Goal: Information Seeking & Learning: Learn about a topic

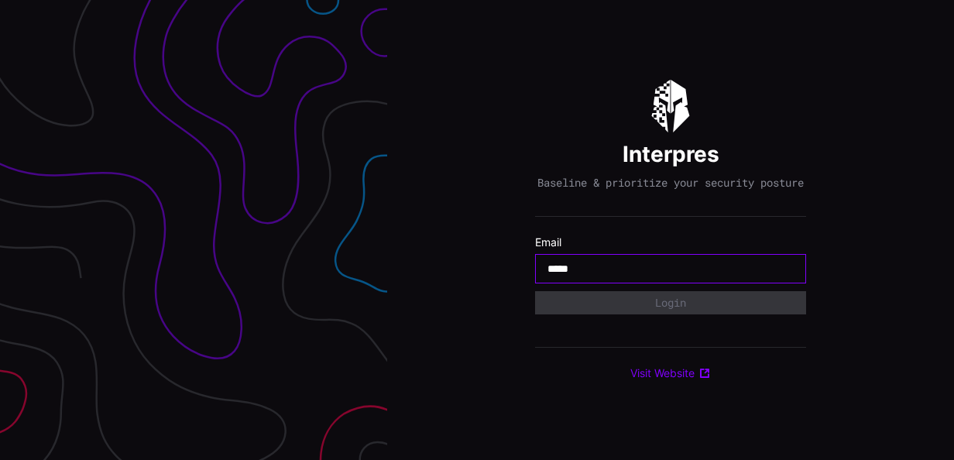
type input "**********"
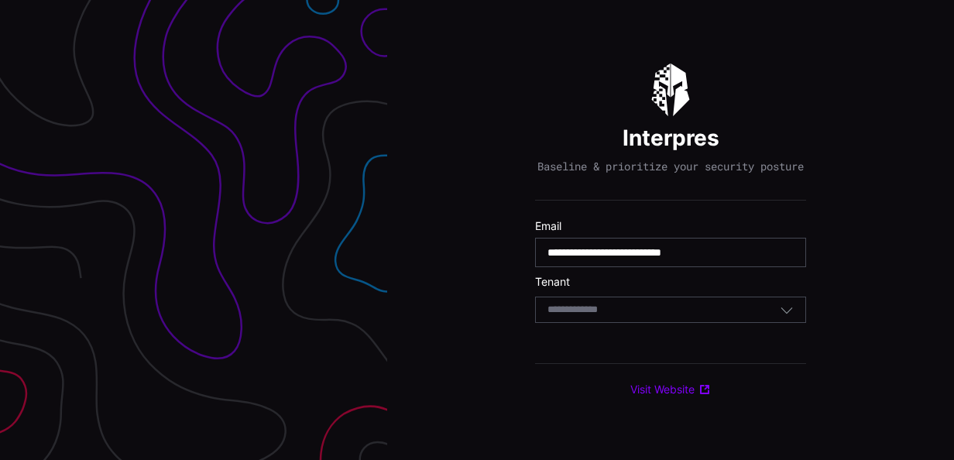
click at [662, 317] on div "Select Tenant" at bounding box center [664, 310] width 232 height 14
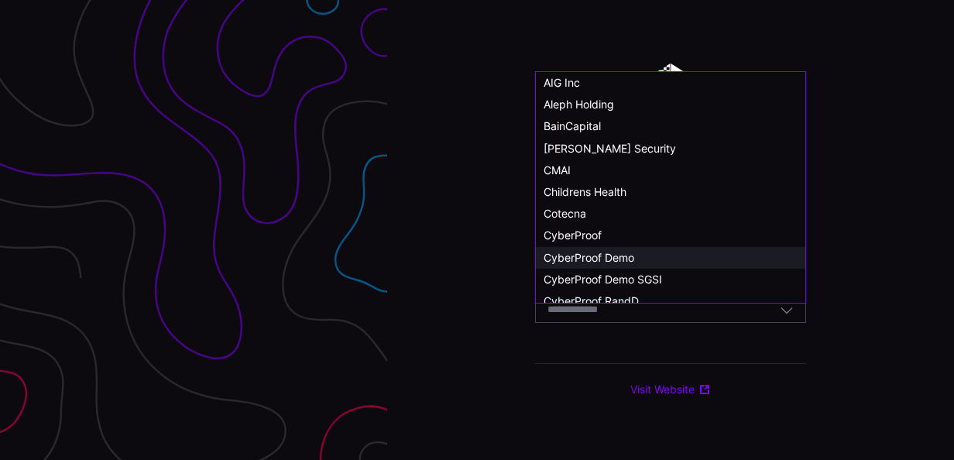
click at [627, 261] on span "CyberProof Demo" at bounding box center [589, 257] width 91 height 13
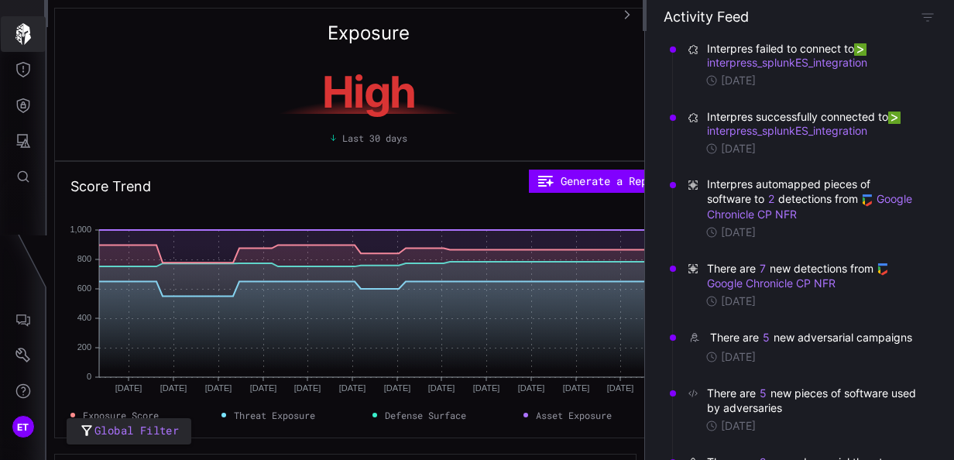
click at [20, 33] on icon "button" at bounding box center [23, 34] width 22 height 22
click at [20, 73] on icon "Threat Exposure" at bounding box center [22, 69] width 15 height 15
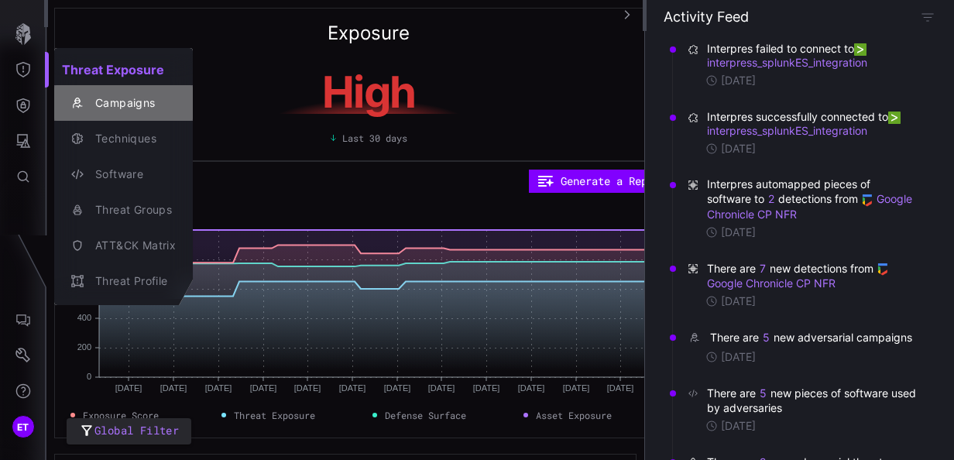
click at [113, 104] on div "Campaigns" at bounding box center [132, 103] width 88 height 19
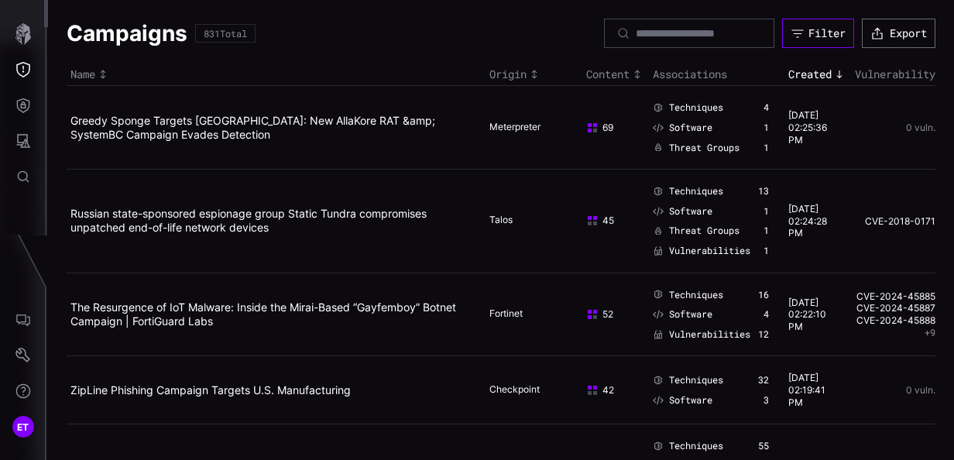
click at [830, 35] on div "Filter" at bounding box center [827, 33] width 37 height 14
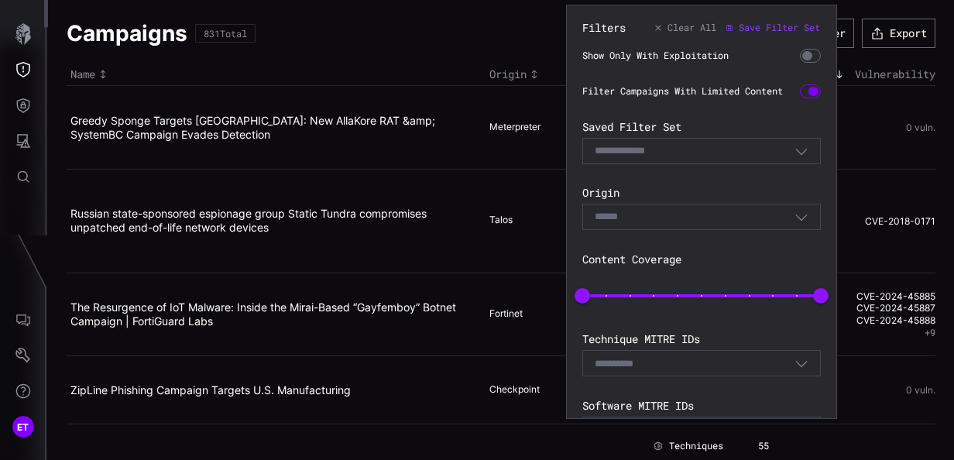
click at [795, 158] on icon "button" at bounding box center [802, 151] width 14 height 14
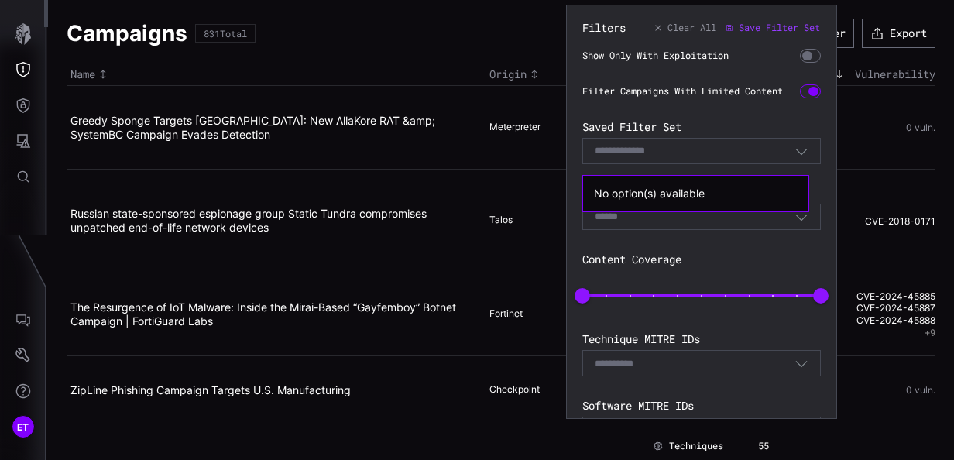
click at [795, 158] on icon "button" at bounding box center [802, 151] width 14 height 14
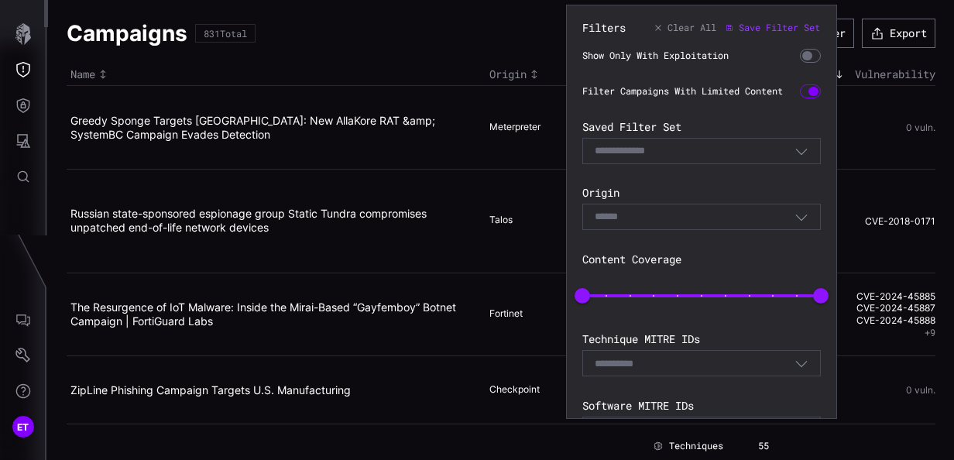
click at [795, 224] on icon "button" at bounding box center [802, 217] width 14 height 14
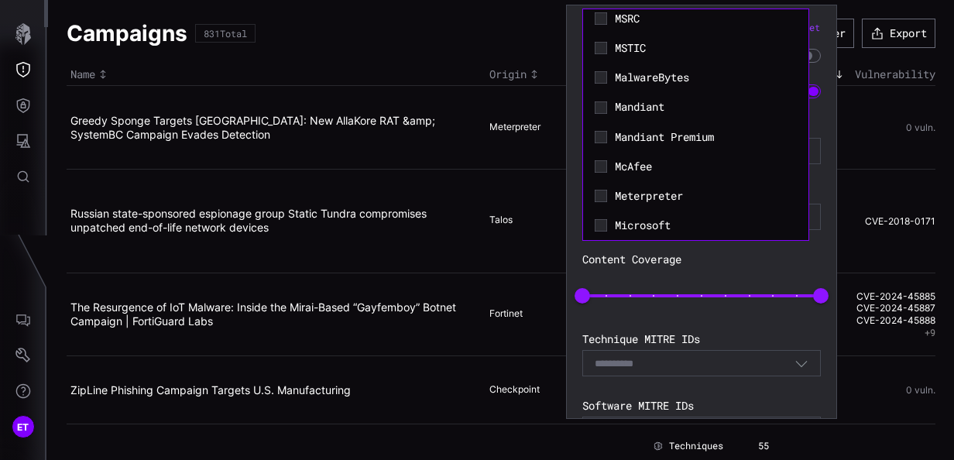
scroll to position [852, 0]
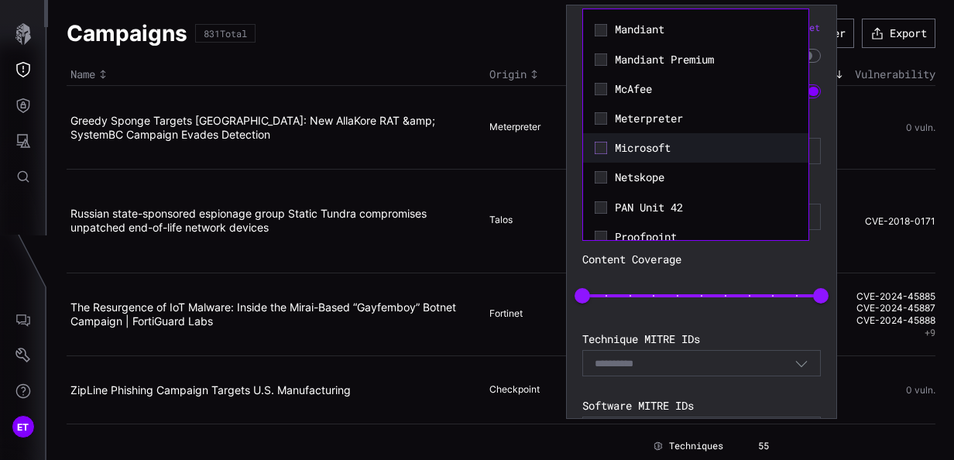
click at [603, 154] on icon at bounding box center [601, 148] width 12 height 12
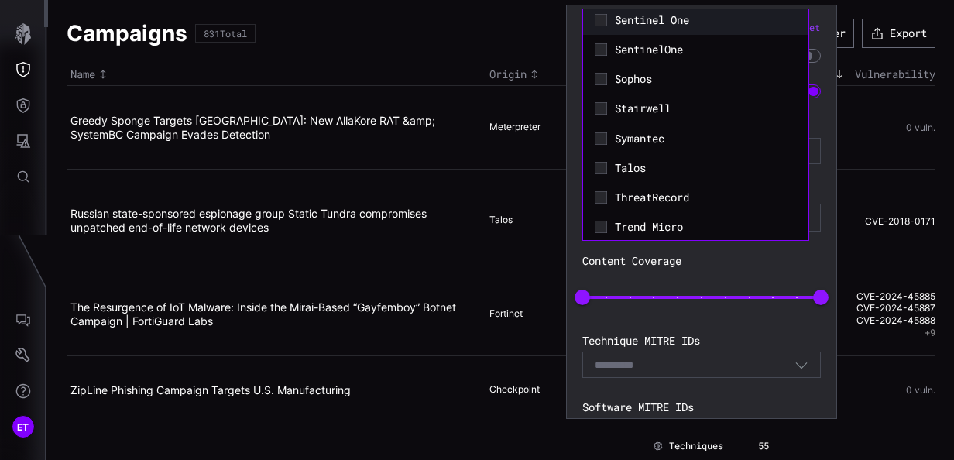
scroll to position [1528, 0]
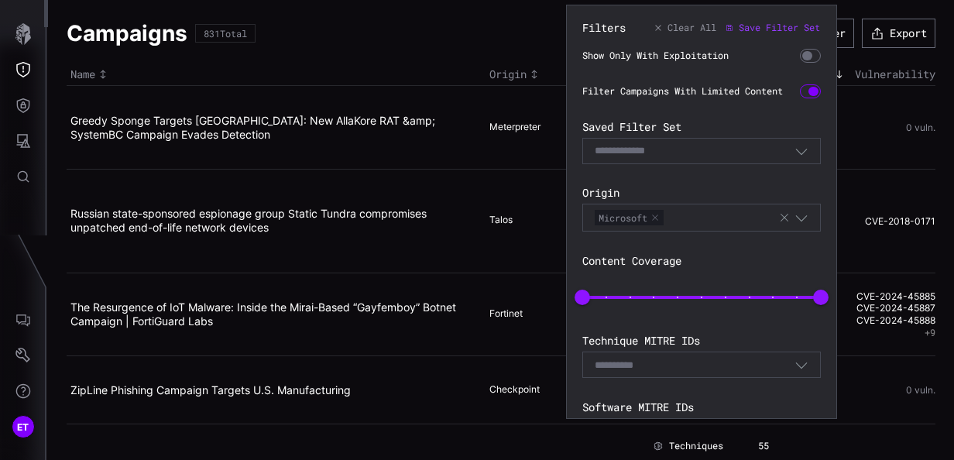
click at [775, 282] on section "Content Coverage 0 100" at bounding box center [701, 283] width 239 height 59
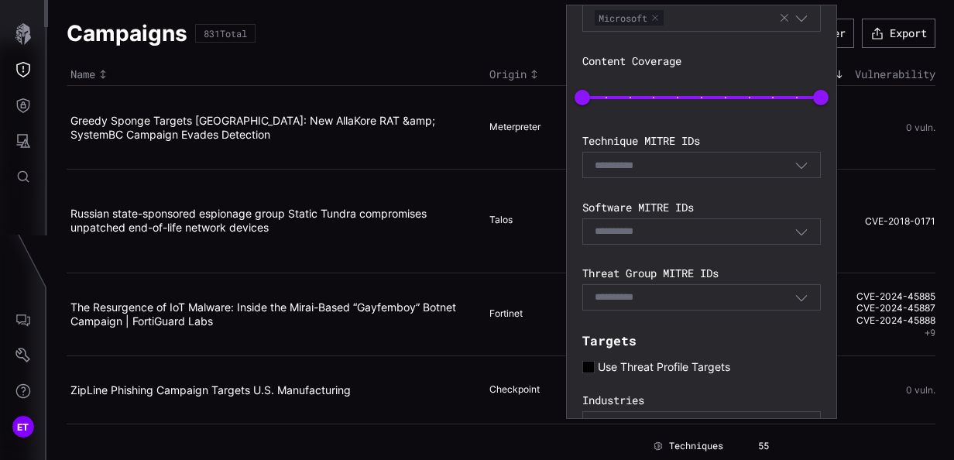
scroll to position [45, 0]
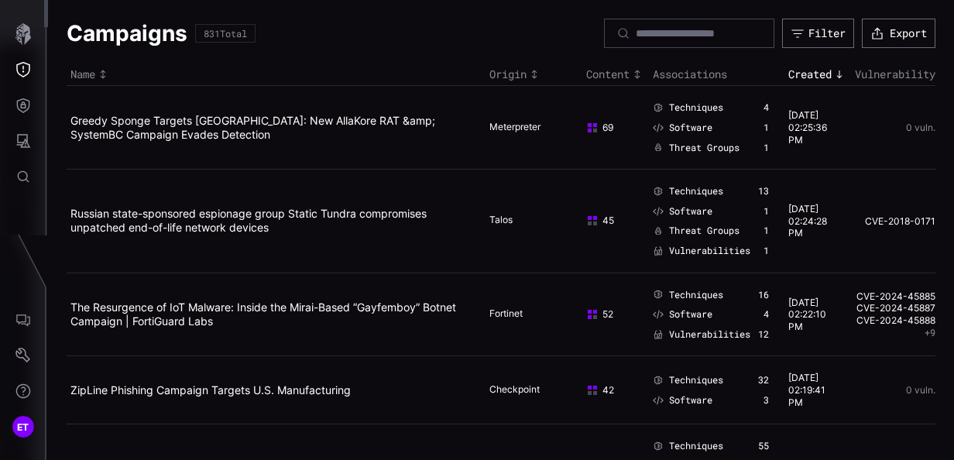
click at [391, 158] on td "Greedy Sponge Targets [GEOGRAPHIC_DATA]: New AllaKore RAT &amp; SystemBC Campai…" at bounding box center [276, 128] width 419 height 84
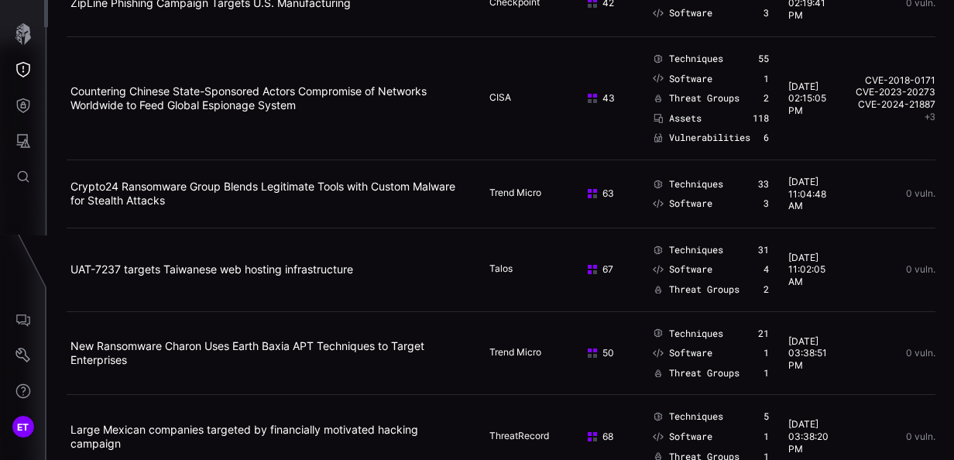
scroll to position [0, 0]
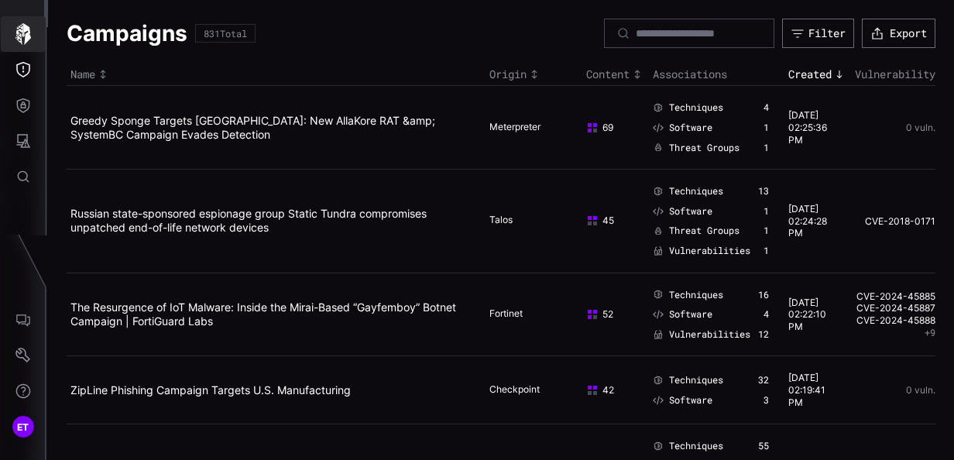
click at [19, 32] on icon "button" at bounding box center [23, 34] width 22 height 22
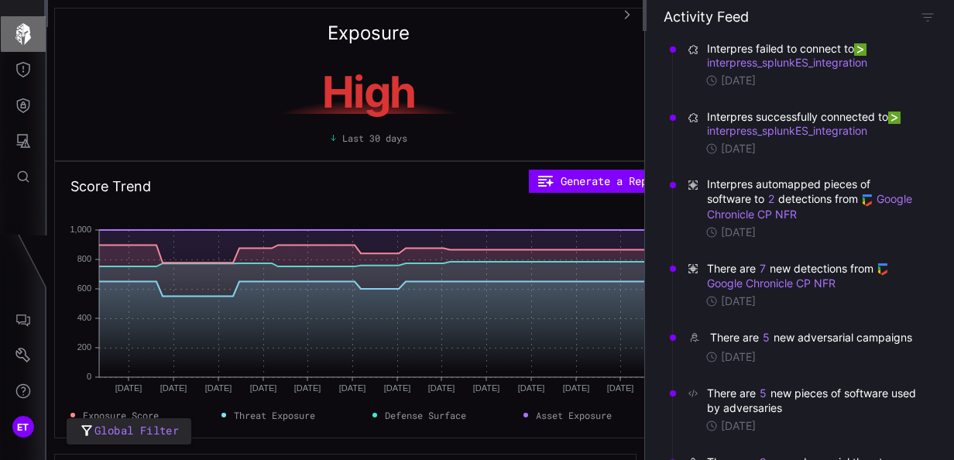
click at [19, 32] on icon "button" at bounding box center [23, 34] width 22 height 22
click at [28, 77] on icon "Threat Exposure" at bounding box center [22, 69] width 15 height 15
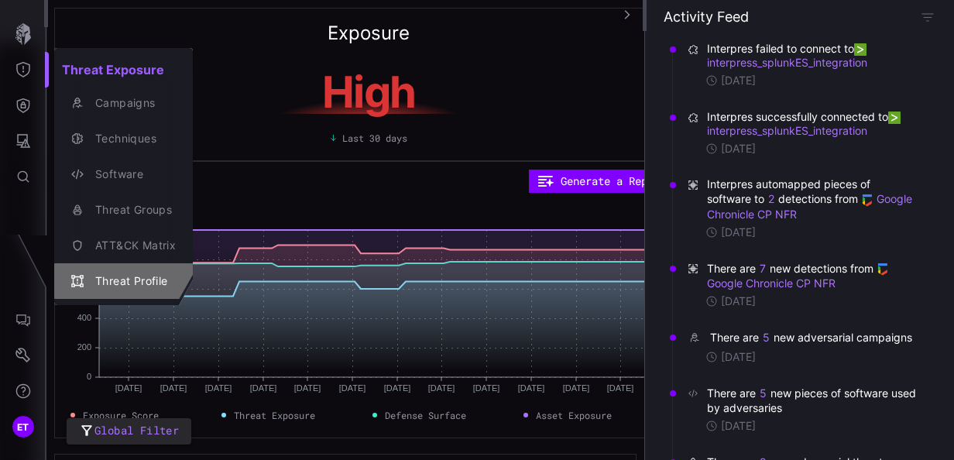
click at [108, 283] on div "Threat Profile" at bounding box center [132, 281] width 88 height 19
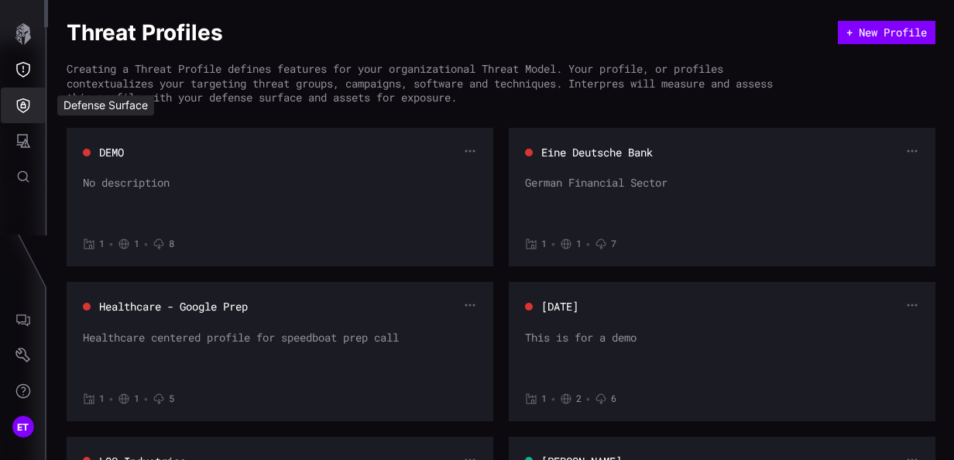
click at [19, 101] on icon "Defense Surface" at bounding box center [22, 105] width 15 height 15
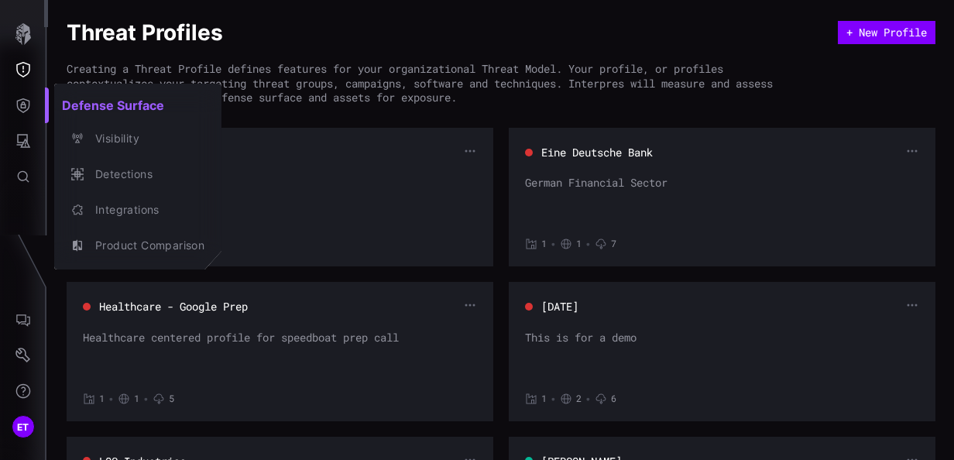
click at [26, 68] on div at bounding box center [477, 230] width 954 height 460
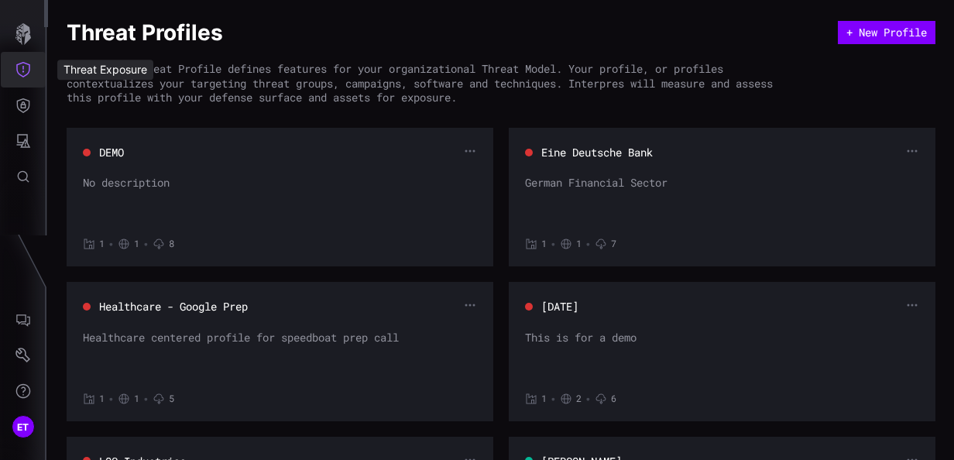
click at [23, 70] on icon "Threat Exposure" at bounding box center [22, 69] width 15 height 15
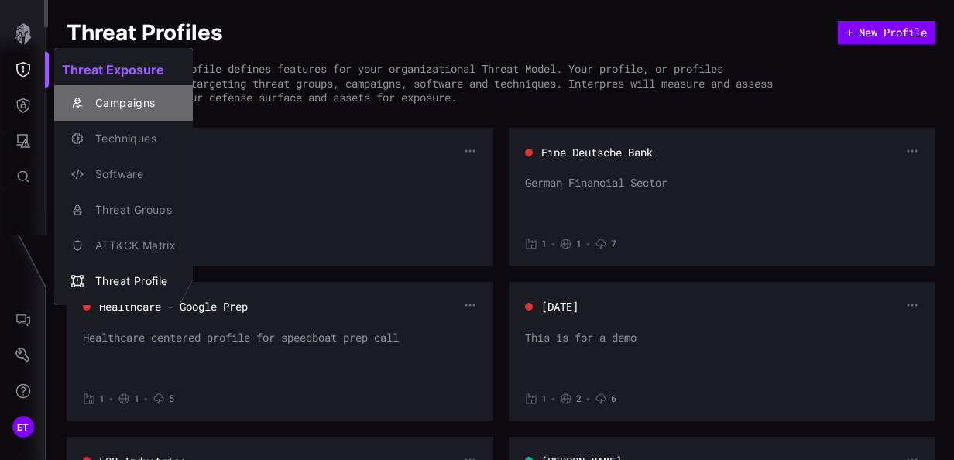
click at [115, 98] on div "Campaigns" at bounding box center [132, 103] width 88 height 19
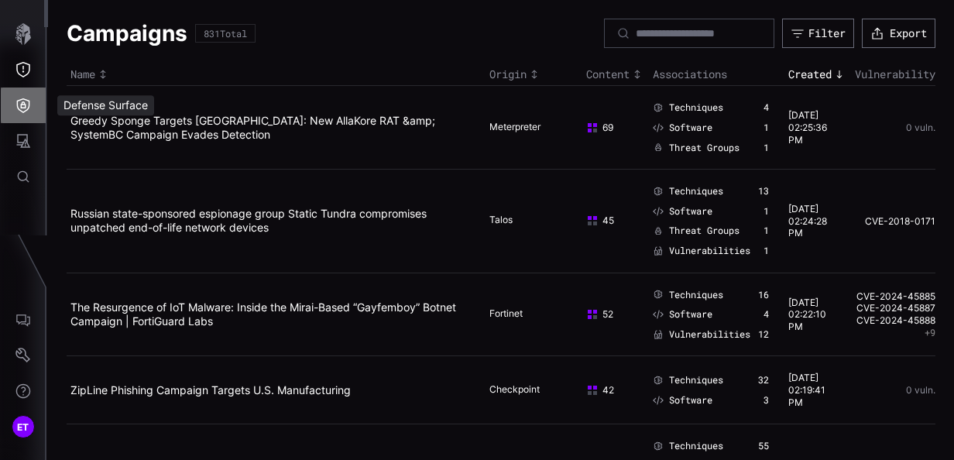
click at [26, 107] on icon "Defense Surface" at bounding box center [22, 105] width 15 height 15
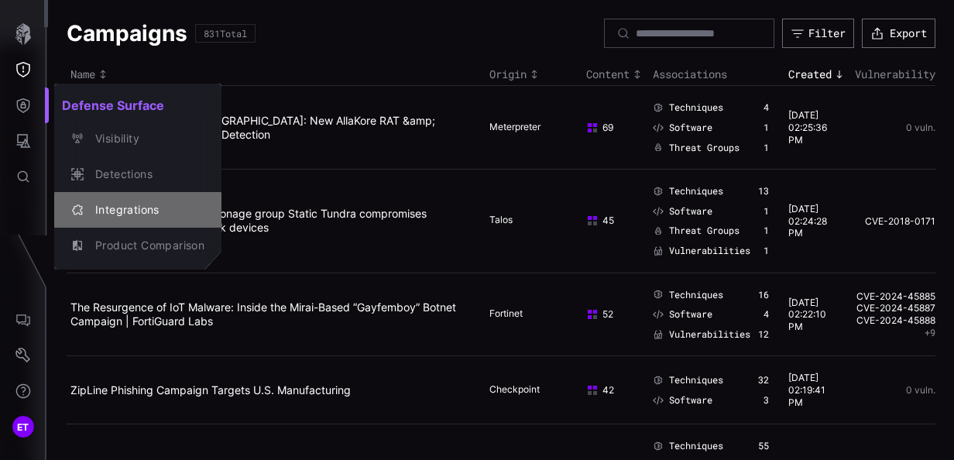
click at [119, 212] on div "Integrations" at bounding box center [146, 210] width 117 height 19
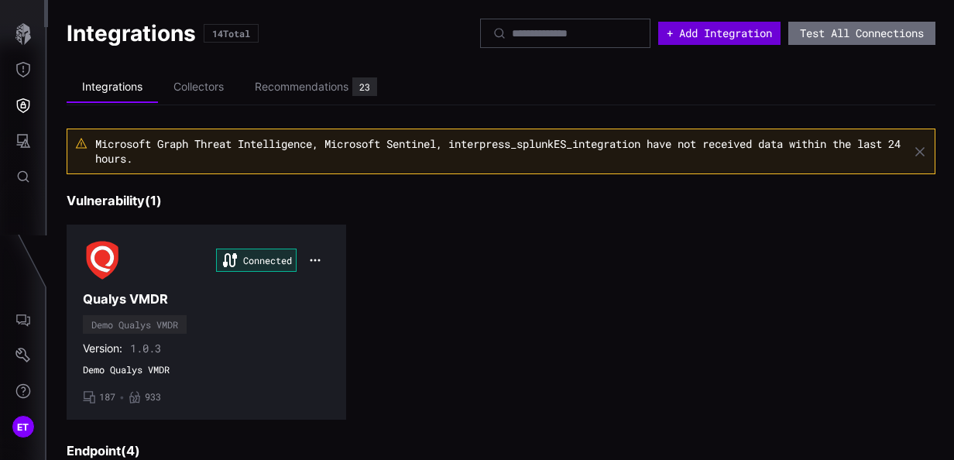
click at [686, 34] on button "+ Add Integration" at bounding box center [719, 33] width 122 height 23
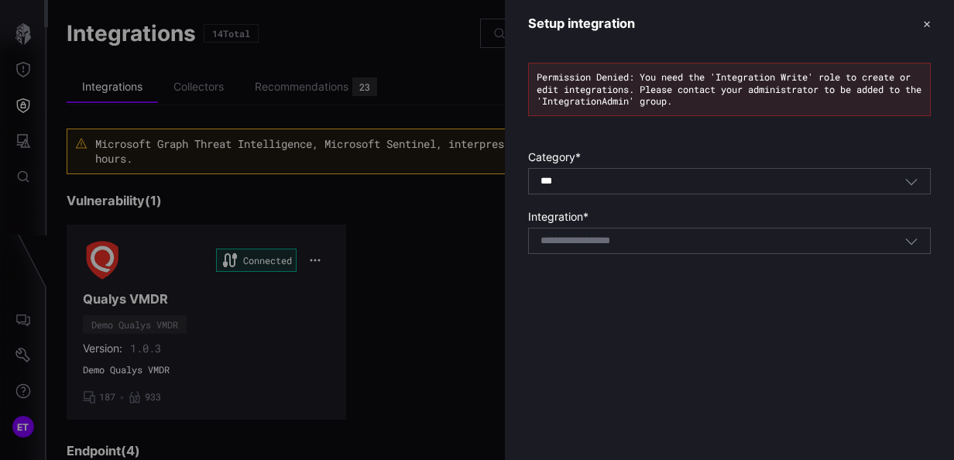
click at [699, 187] on div "*** All" at bounding box center [723, 181] width 364 height 14
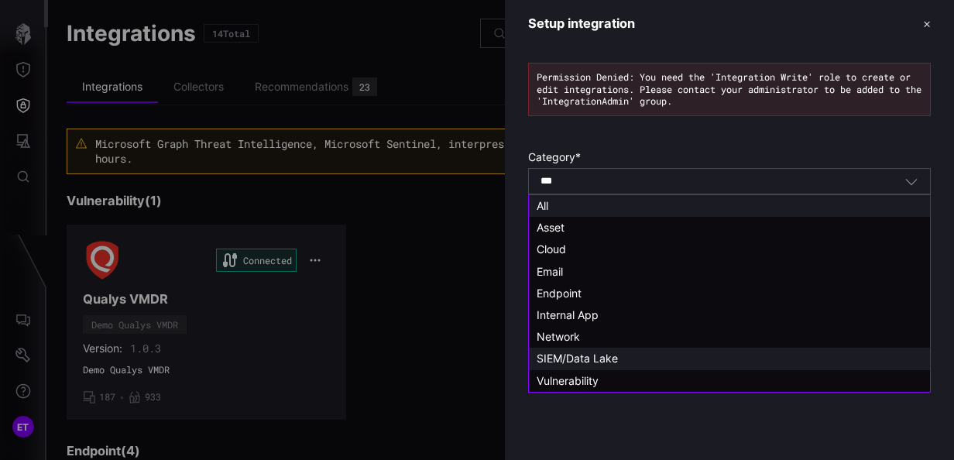
click at [637, 359] on div "SIEM/Data Lake" at bounding box center [730, 359] width 386 height 14
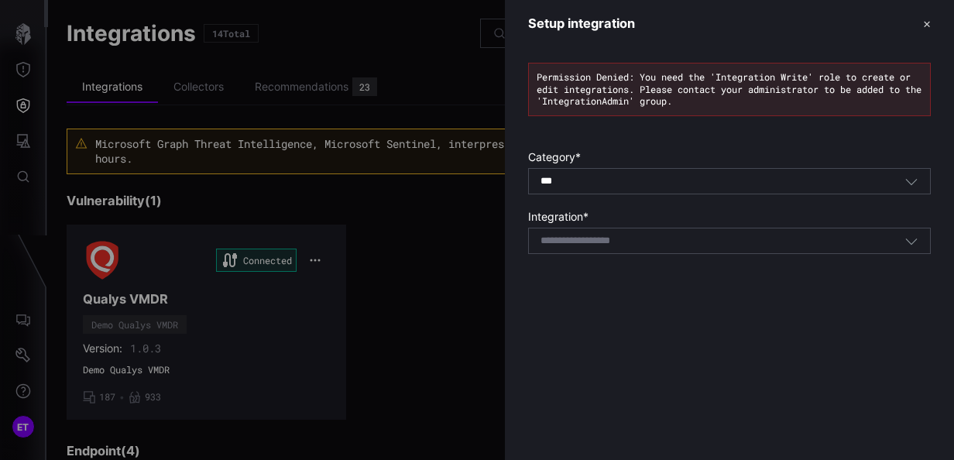
type input "**********"
click at [678, 235] on div "Select integration" at bounding box center [723, 241] width 364 height 14
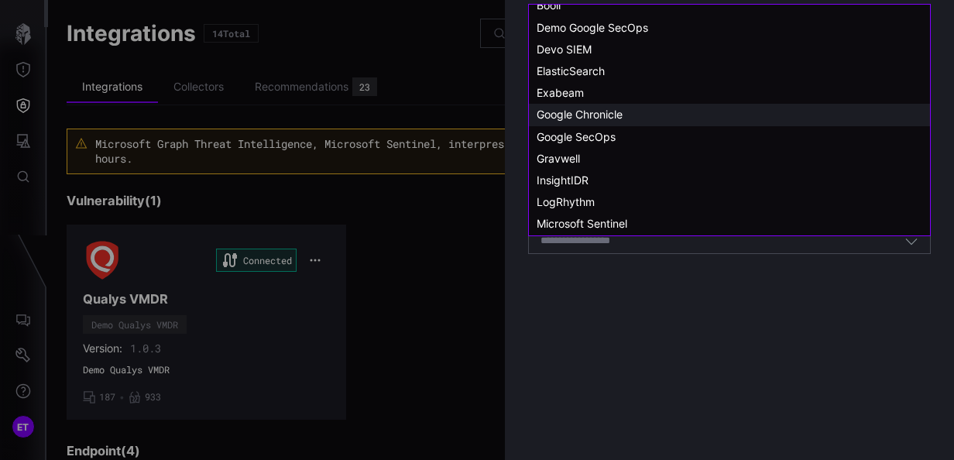
scroll to position [77, 0]
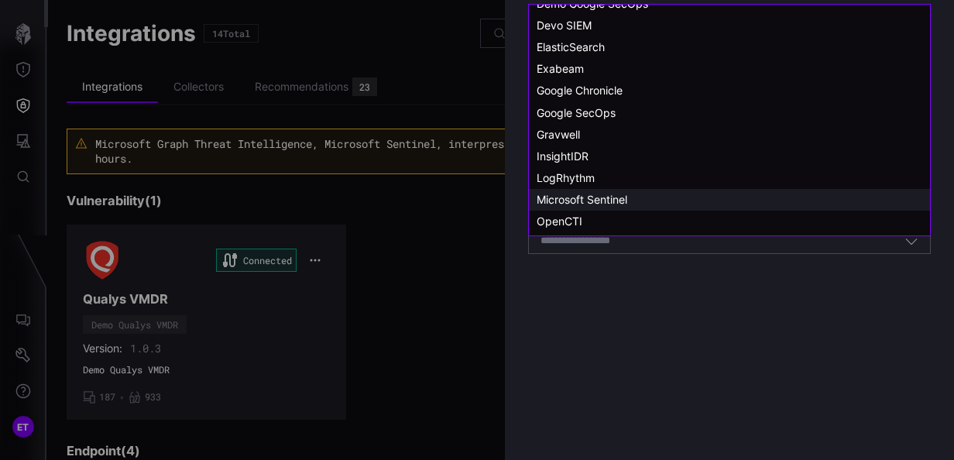
click at [613, 201] on span "Microsoft Sentinel" at bounding box center [582, 199] width 91 height 13
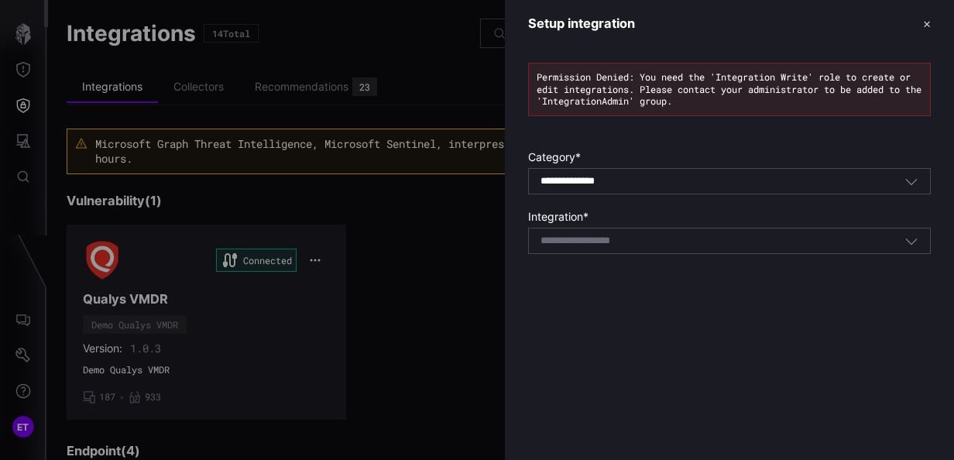
type input "**********"
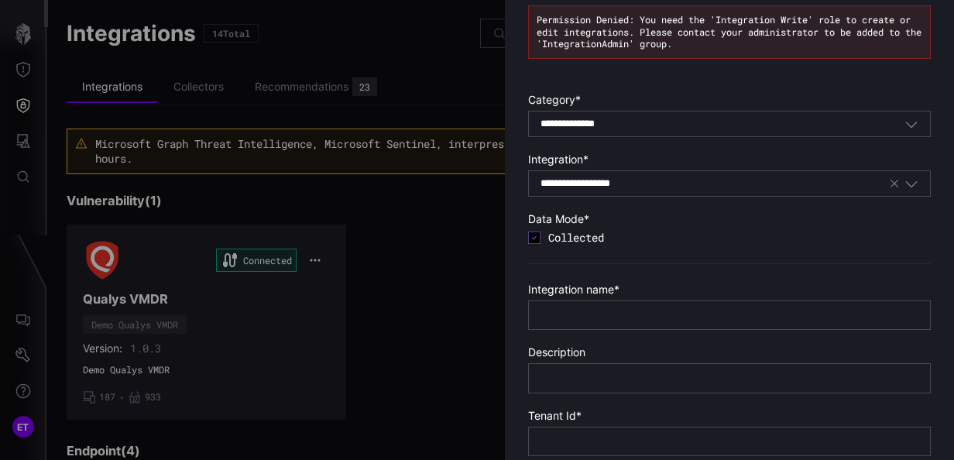
scroll to position [0, 0]
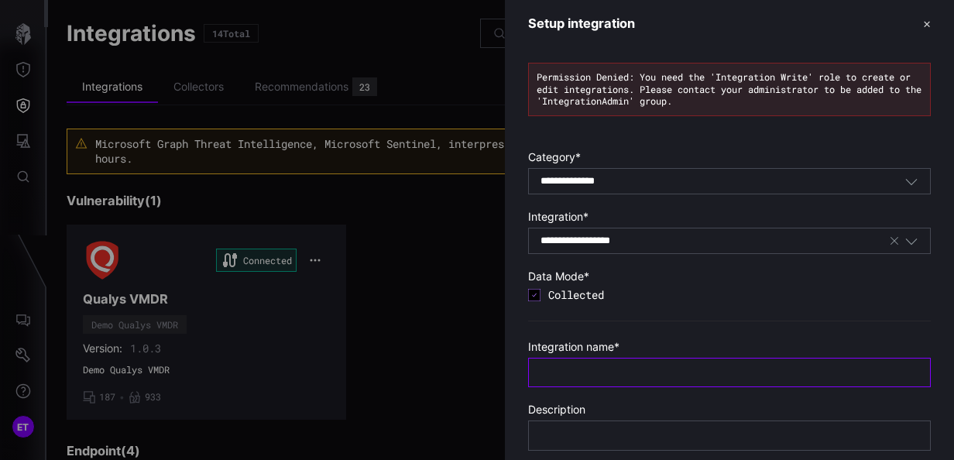
click at [700, 369] on input "text" at bounding box center [730, 373] width 378 height 14
click at [390, 316] on div at bounding box center [477, 230] width 954 height 460
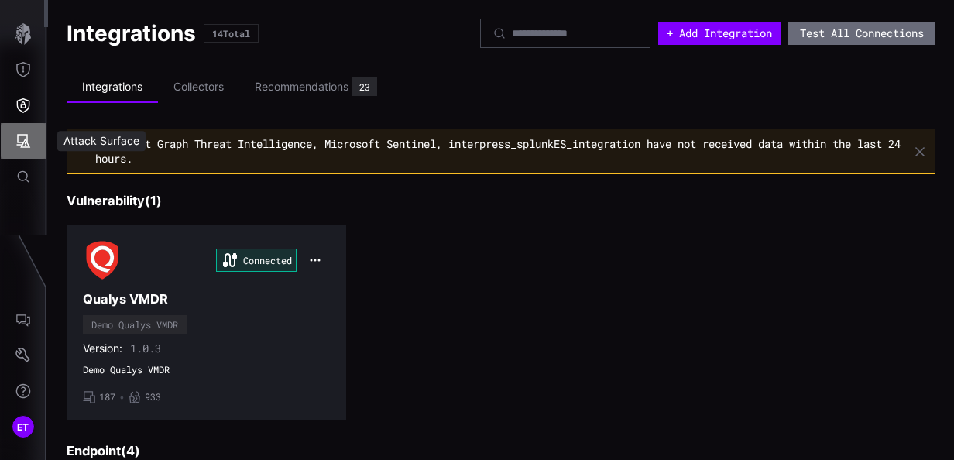
click at [22, 140] on icon "Attack Surface" at bounding box center [22, 140] width 15 height 15
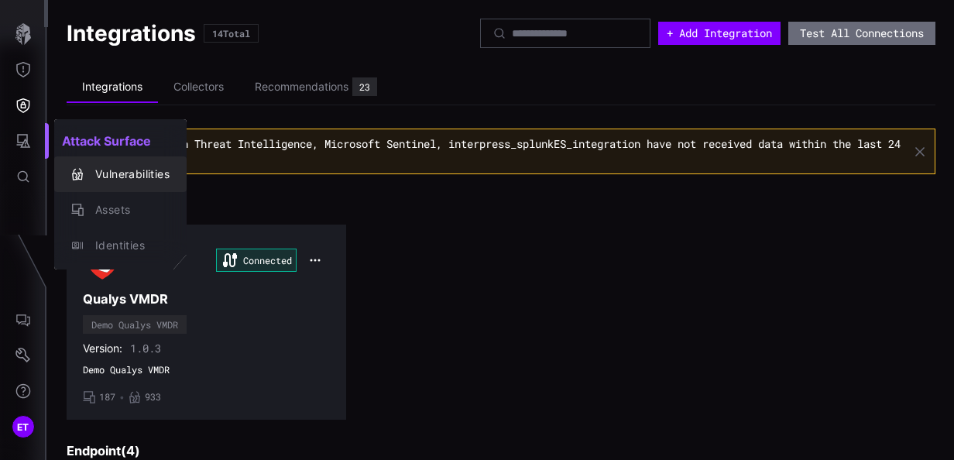
click at [119, 174] on div "Vulnerabilities" at bounding box center [129, 174] width 82 height 19
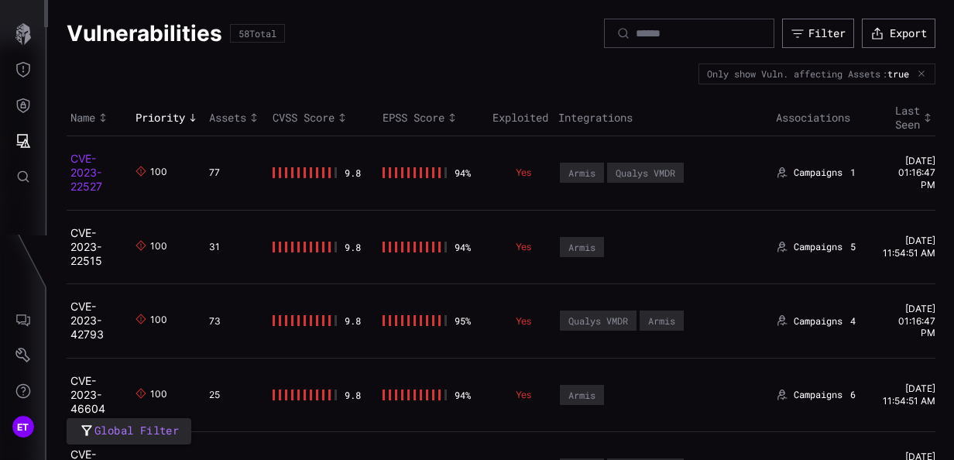
click at [85, 174] on link "CVE-2023-22527" at bounding box center [86, 172] width 32 height 41
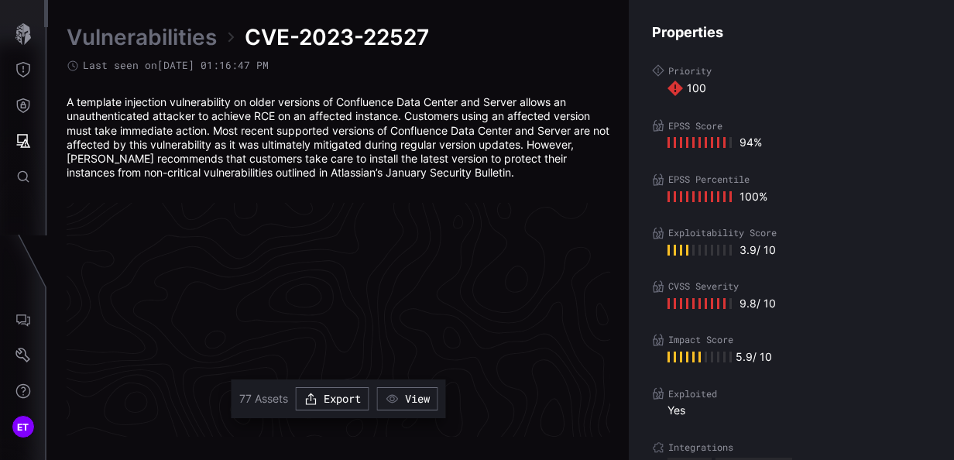
scroll to position [3452, 895]
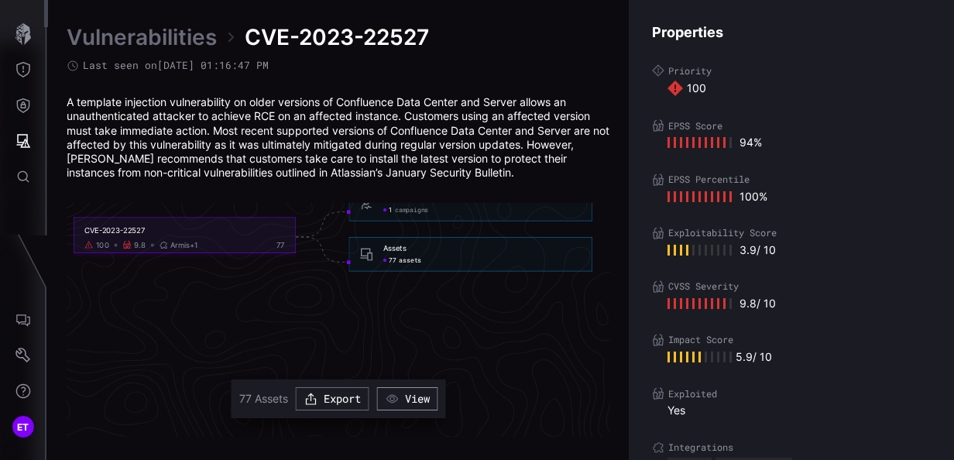
click at [420, 400] on button "View" at bounding box center [407, 398] width 61 height 23
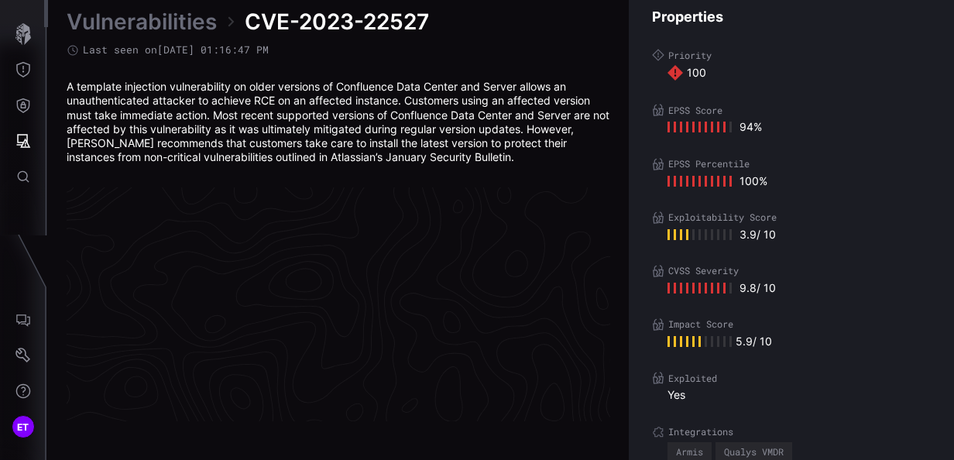
scroll to position [3374, 895]
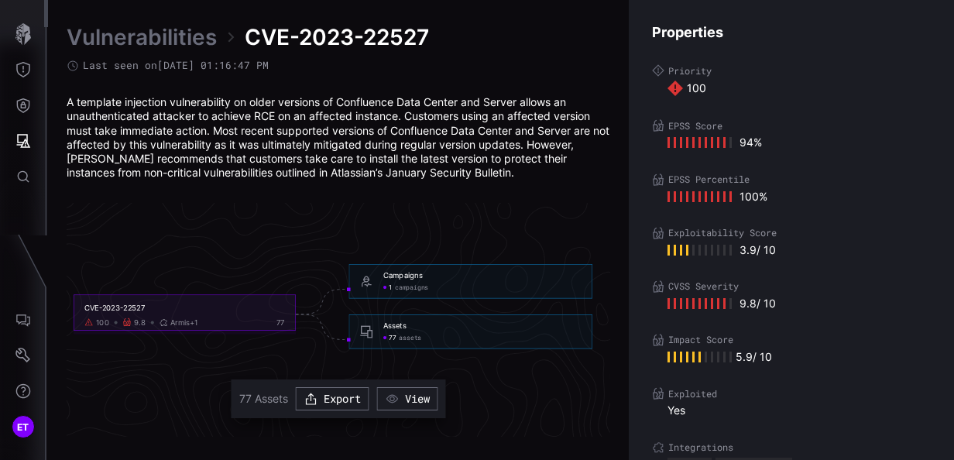
click at [112, 304] on div "CVE-2023-22527" at bounding box center [184, 308] width 201 height 9
click at [112, 309] on div "CVE-2023-22527" at bounding box center [184, 308] width 201 height 9
click at [129, 310] on div "CVE-2023-22527" at bounding box center [184, 308] width 201 height 9
click at [407, 287] on span "campaigns" at bounding box center [411, 287] width 33 height 9
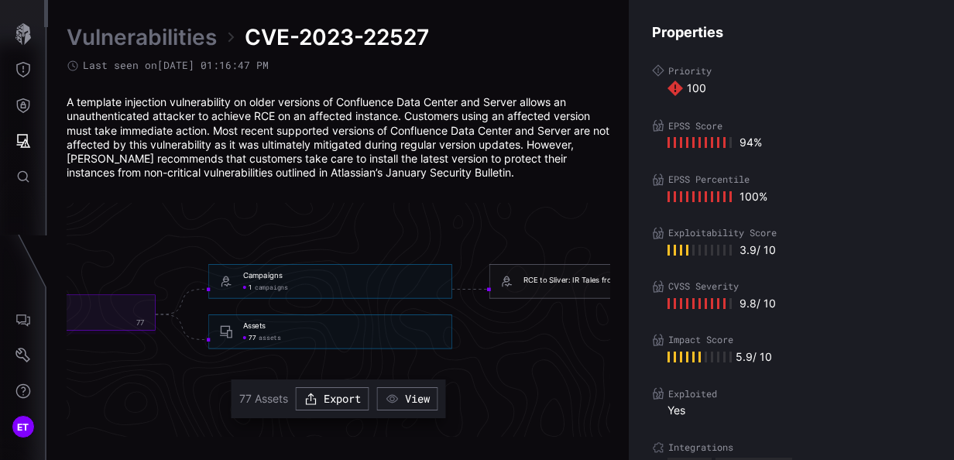
click at [559, 280] on div "RCE to Sliver: IR Tales from the Field" at bounding box center [586, 280] width 125 height 9
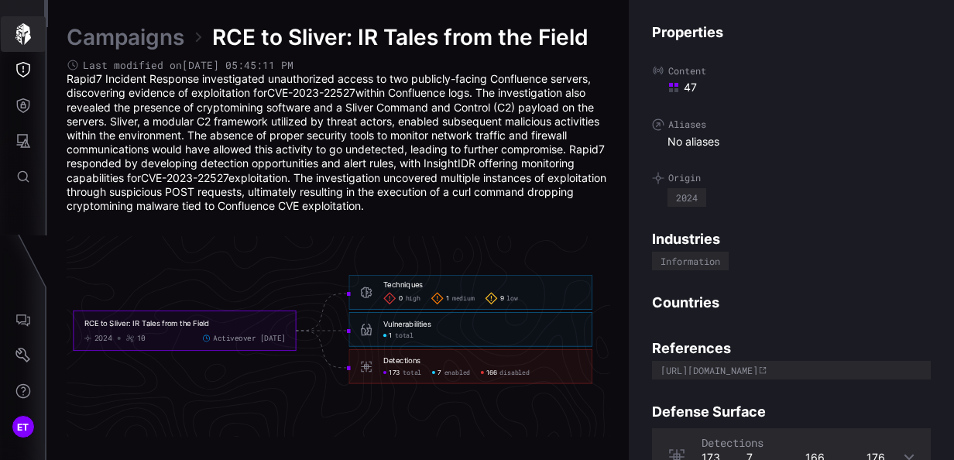
click at [22, 37] on icon "button" at bounding box center [23, 34] width 22 height 22
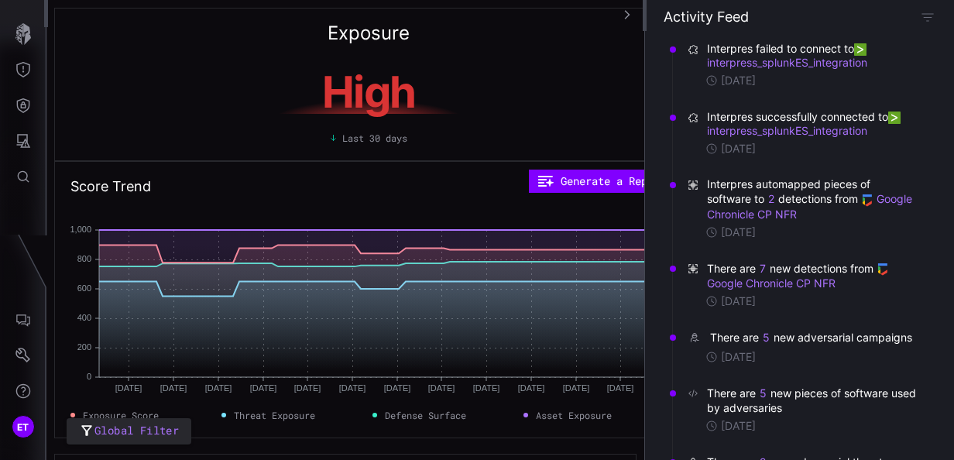
click at [627, 15] on icon "button" at bounding box center [627, 14] width 5 height 9
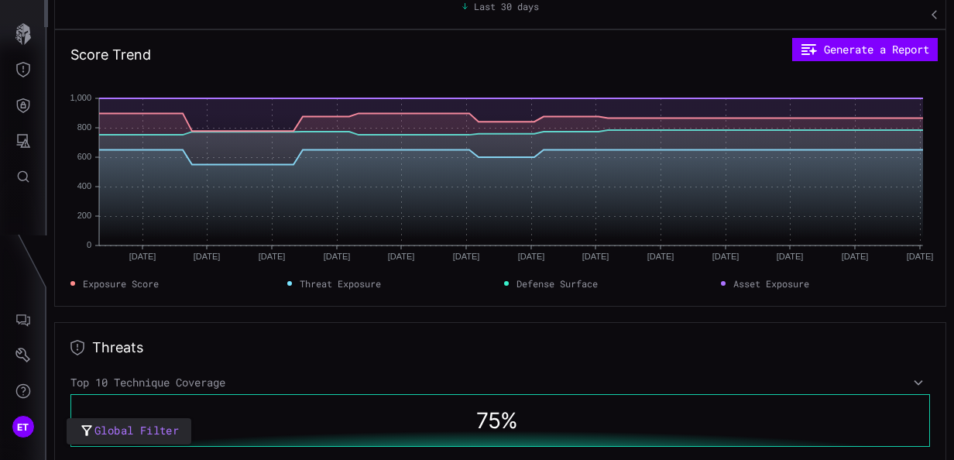
scroll to position [364, 0]
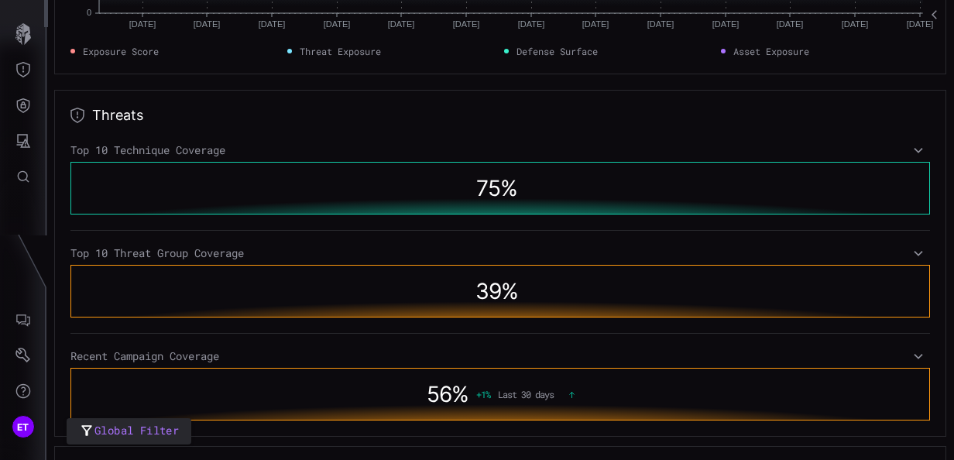
click at [491, 187] on span "75 %" at bounding box center [496, 188] width 41 height 26
click at [913, 149] on icon at bounding box center [918, 150] width 11 height 12
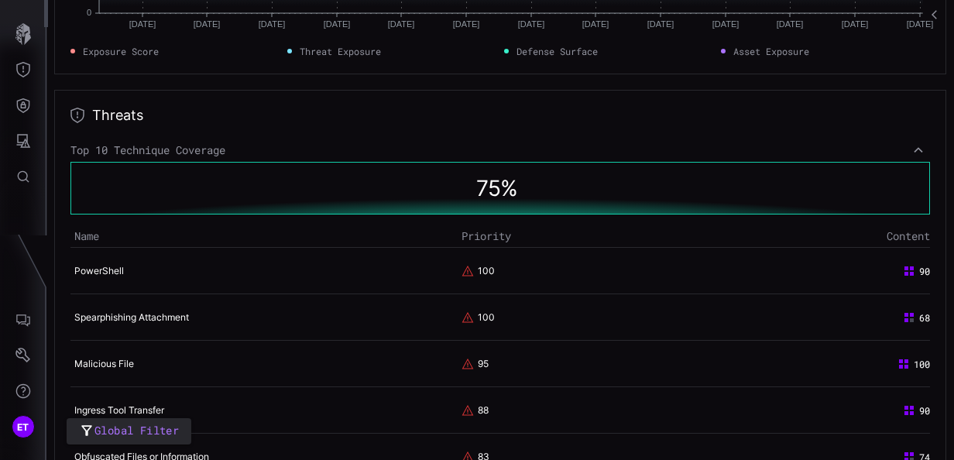
click at [914, 149] on icon at bounding box center [918, 149] width 9 height 5
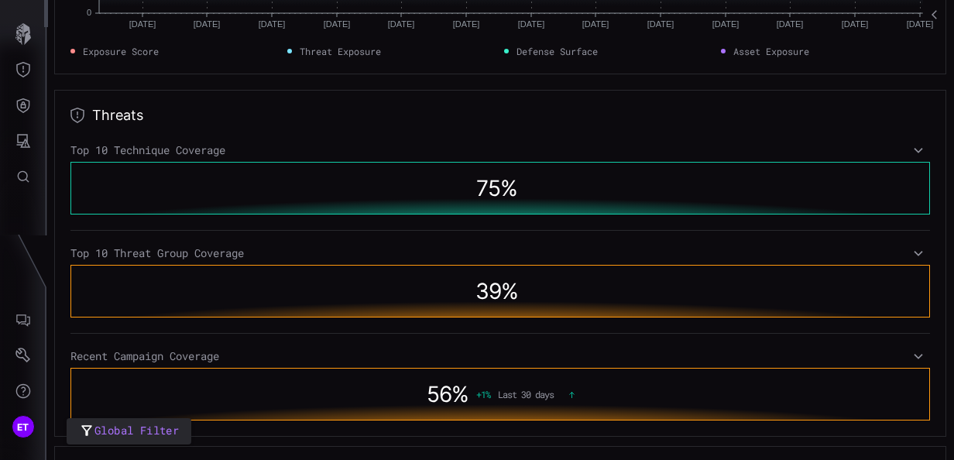
click at [930, 18] on button "button" at bounding box center [935, 14] width 25 height 29
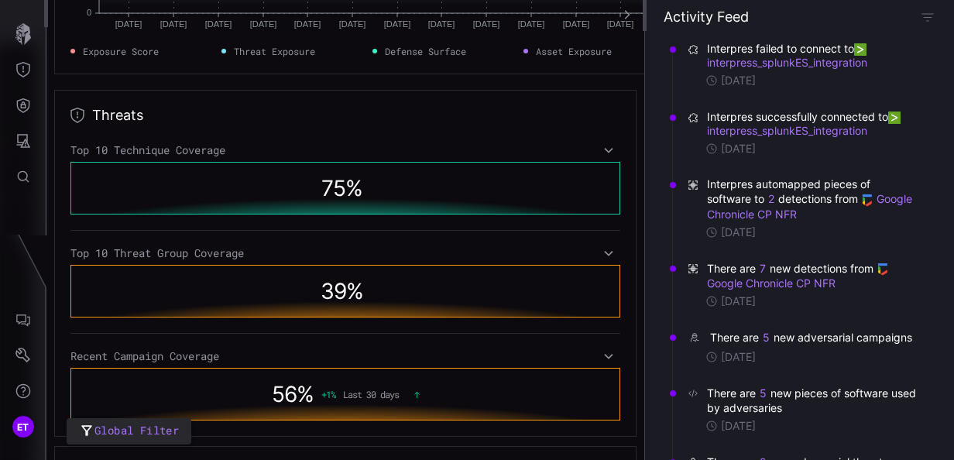
click at [101, 51] on span "Exposure Score" at bounding box center [121, 51] width 76 height 14
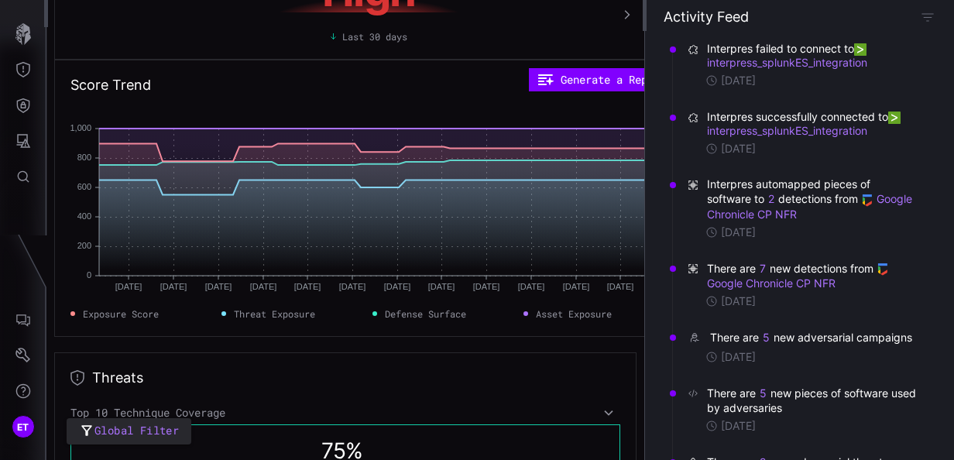
scroll to position [0, 0]
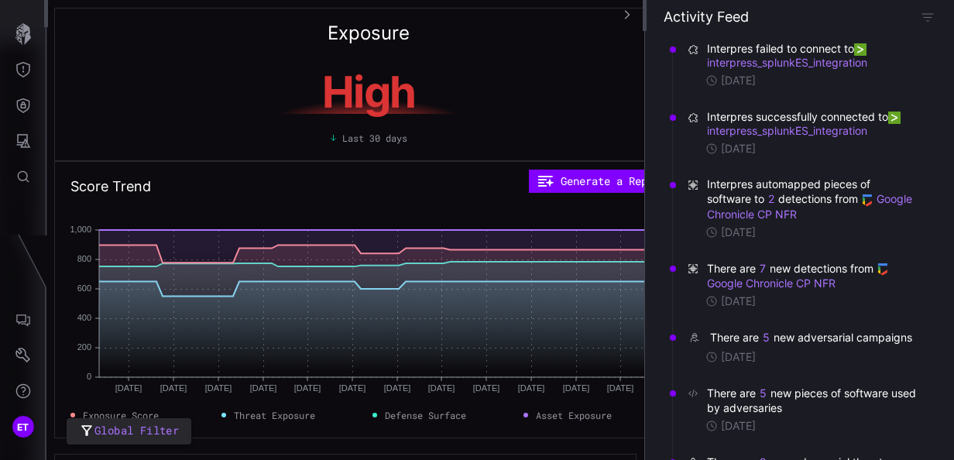
click at [631, 19] on icon "button" at bounding box center [627, 14] width 11 height 11
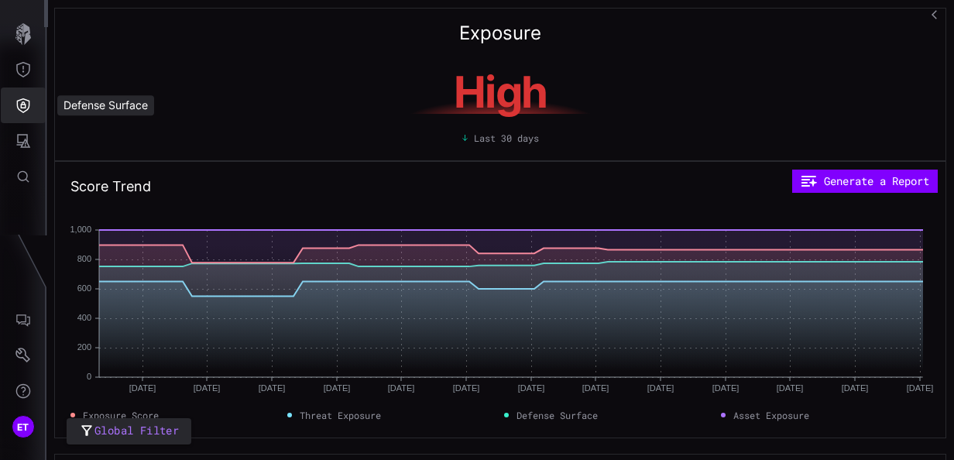
click at [20, 107] on icon "Defense Surface" at bounding box center [23, 105] width 13 height 15
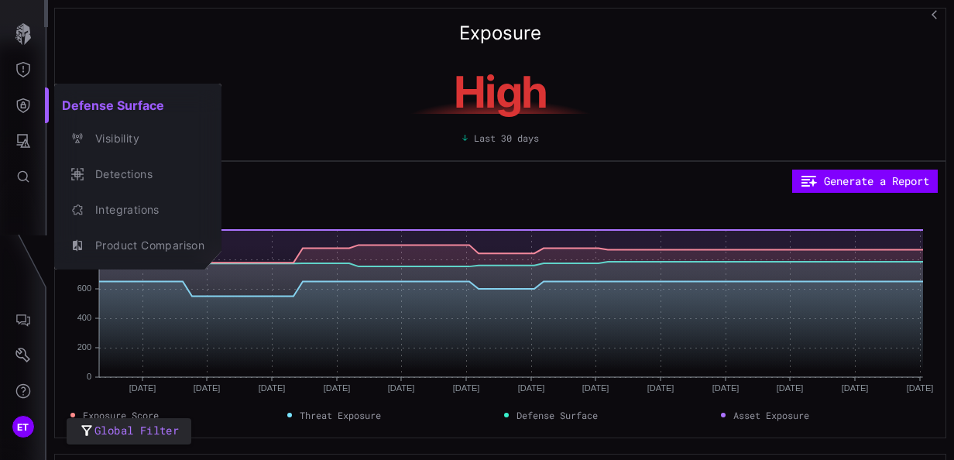
click at [23, 139] on div at bounding box center [477, 230] width 954 height 460
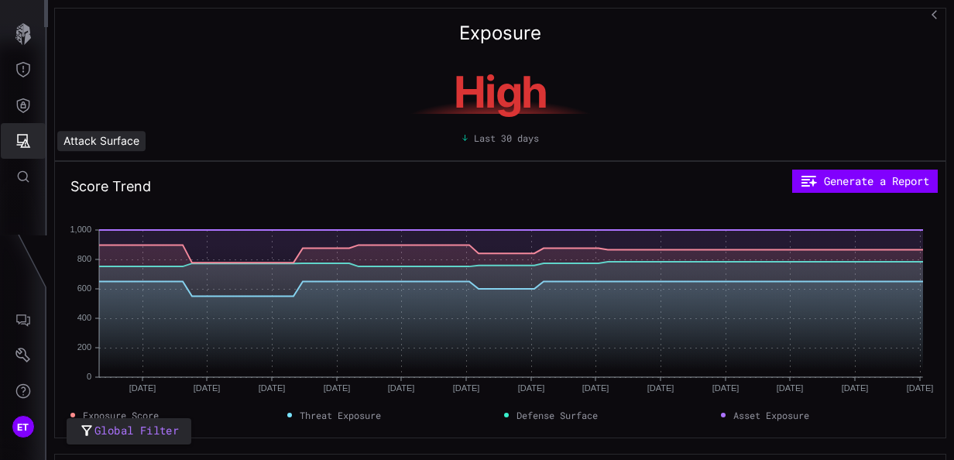
click at [23, 139] on icon "Attack Surface" at bounding box center [22, 140] width 15 height 15
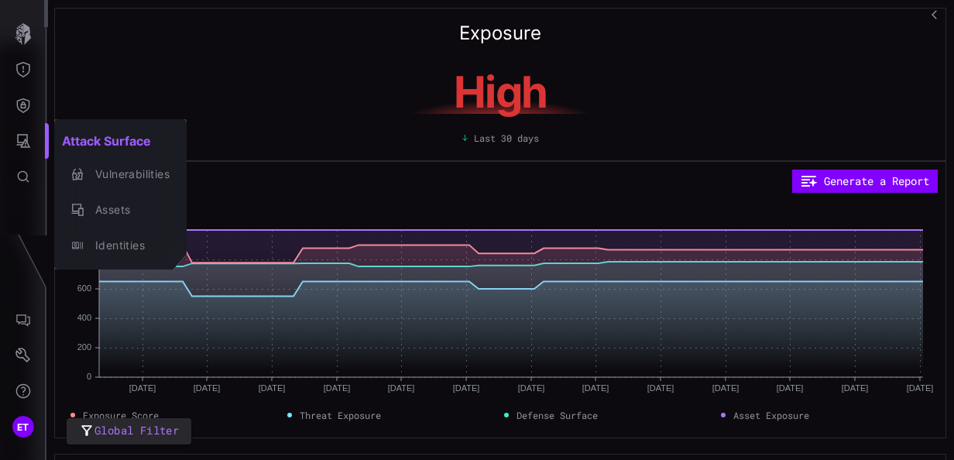
click at [22, 68] on div at bounding box center [477, 230] width 954 height 460
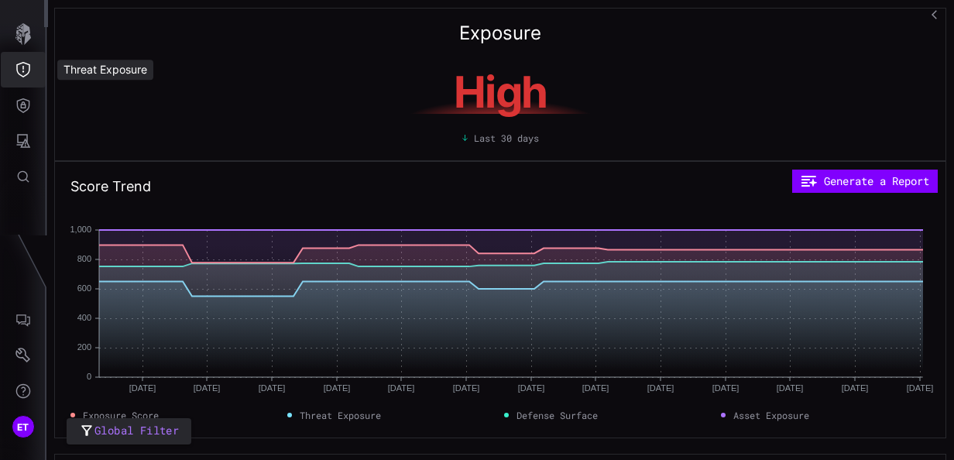
click at [22, 68] on icon "Threat Exposure" at bounding box center [23, 69] width 14 height 15
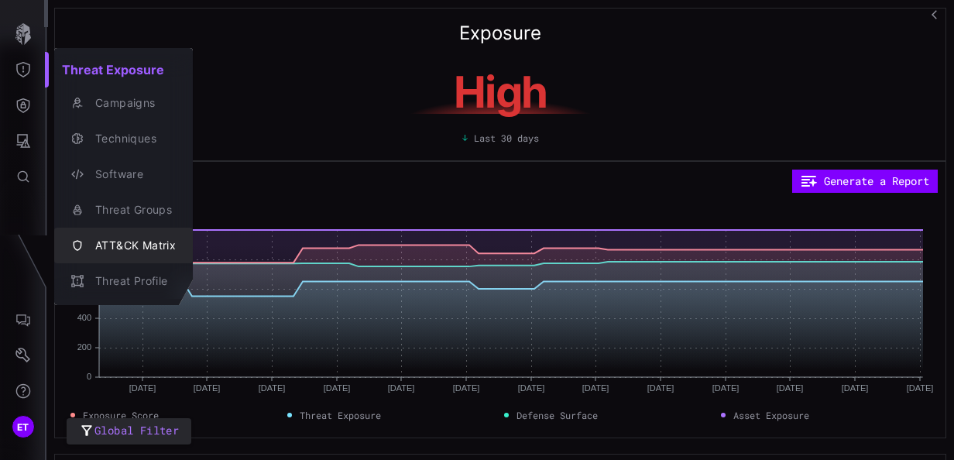
click at [154, 243] on div "ATT&CK Matrix" at bounding box center [132, 245] width 88 height 19
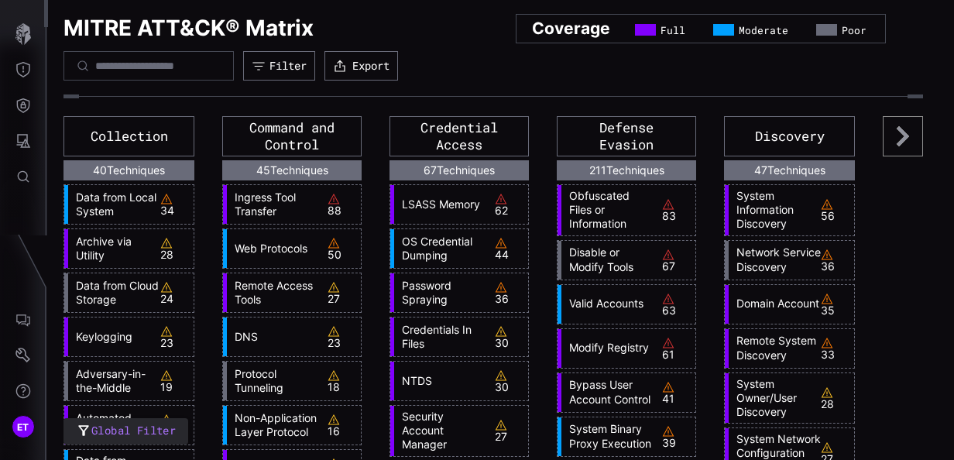
click at [897, 140] on icon at bounding box center [903, 136] width 12 height 20
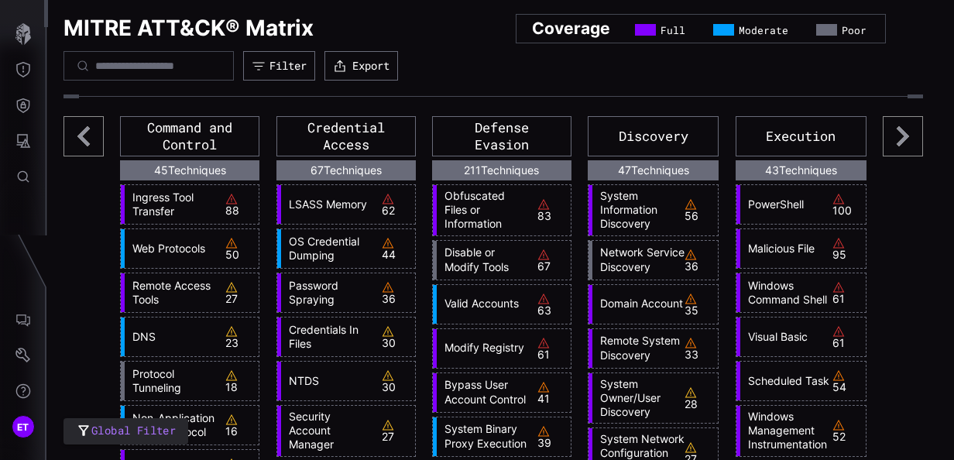
click at [897, 140] on icon at bounding box center [903, 136] width 12 height 20
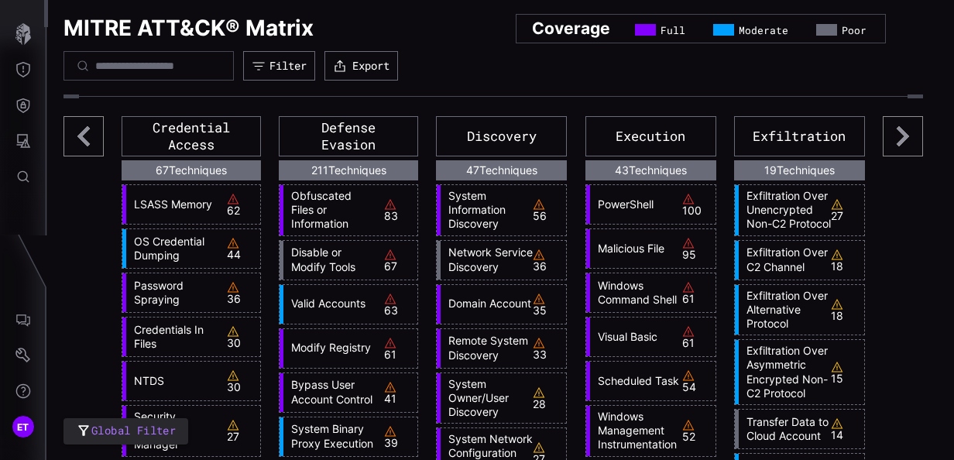
click at [81, 138] on icon at bounding box center [83, 136] width 12 height 20
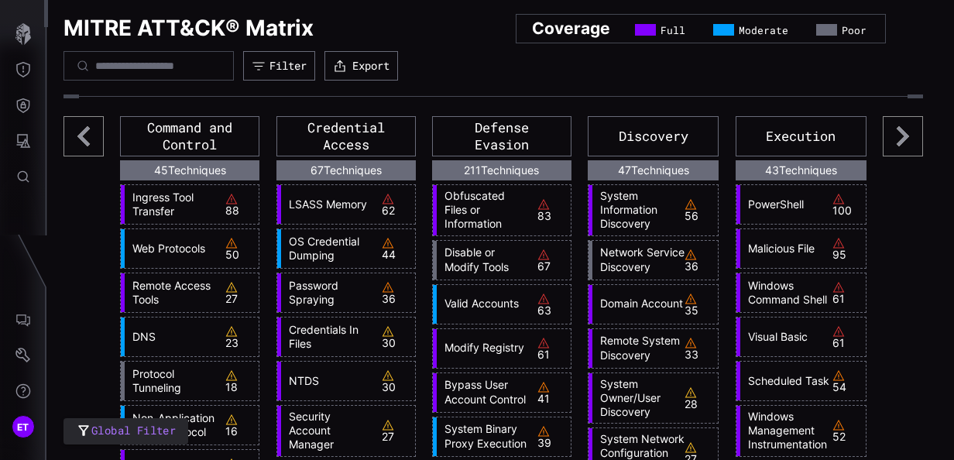
click at [81, 138] on icon at bounding box center [83, 136] width 12 height 20
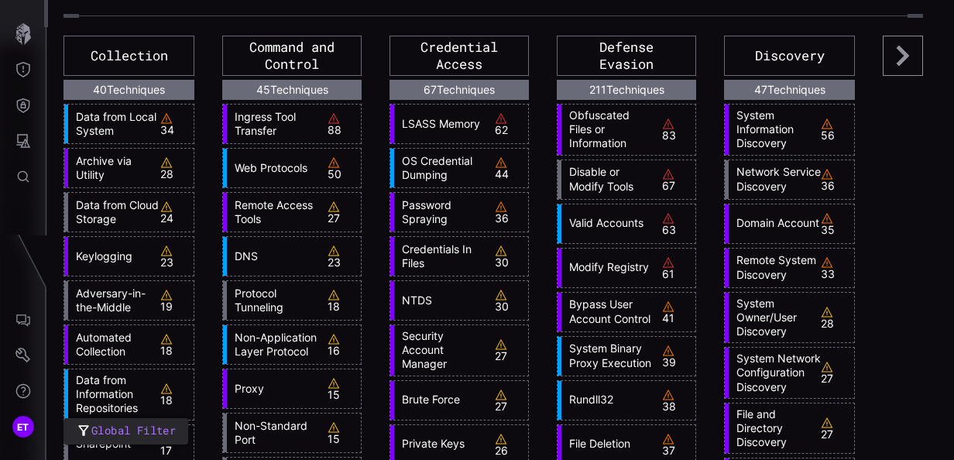
scroll to position [232, 0]
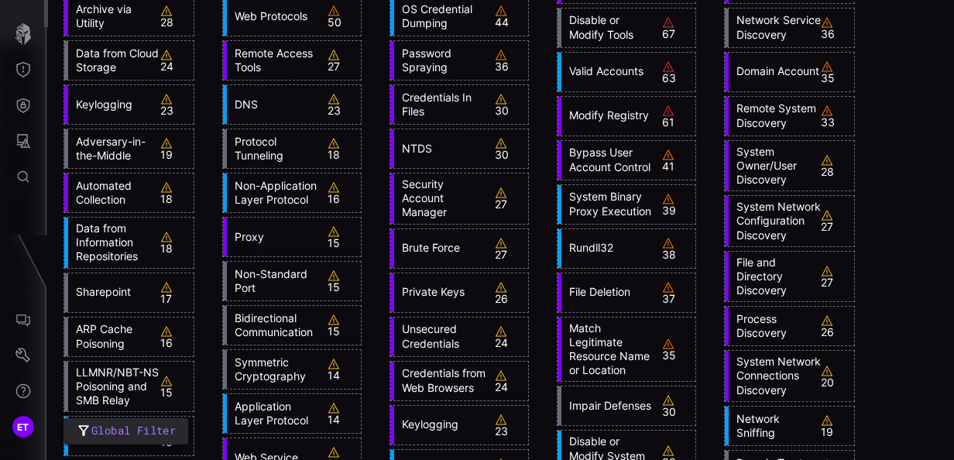
click at [156, 288] on link "Sharepoint" at bounding box center [114, 292] width 92 height 14
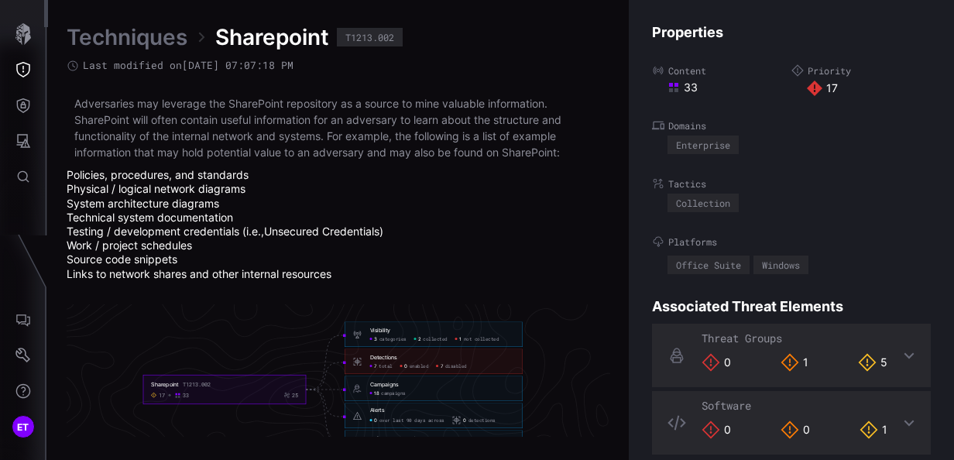
scroll to position [3425, 895]
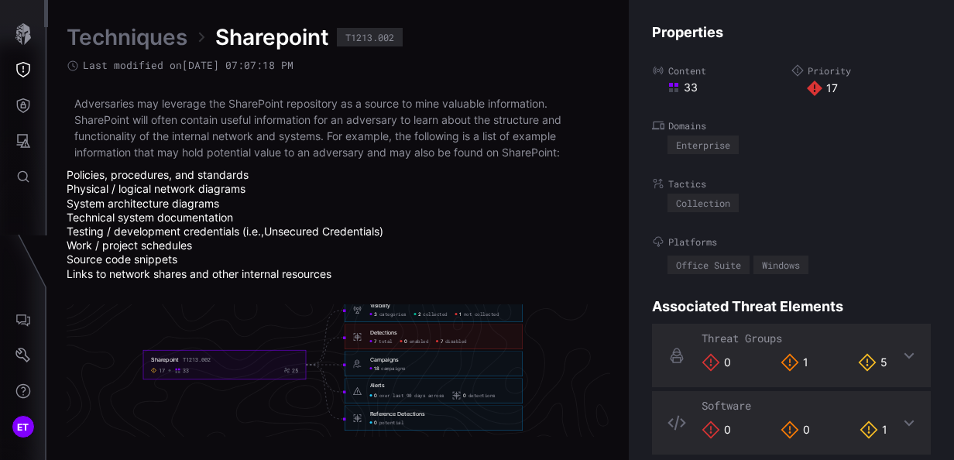
click at [392, 314] on span "categories" at bounding box center [393, 314] width 27 height 6
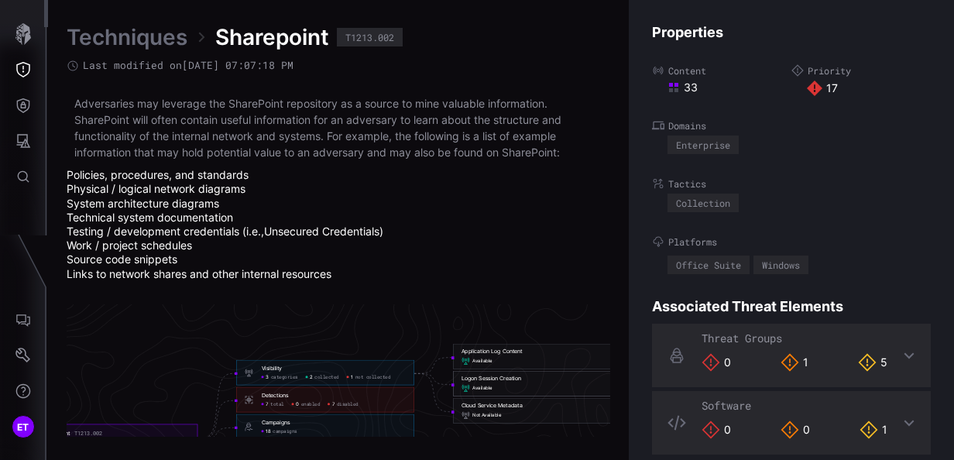
scroll to position [3348, 895]
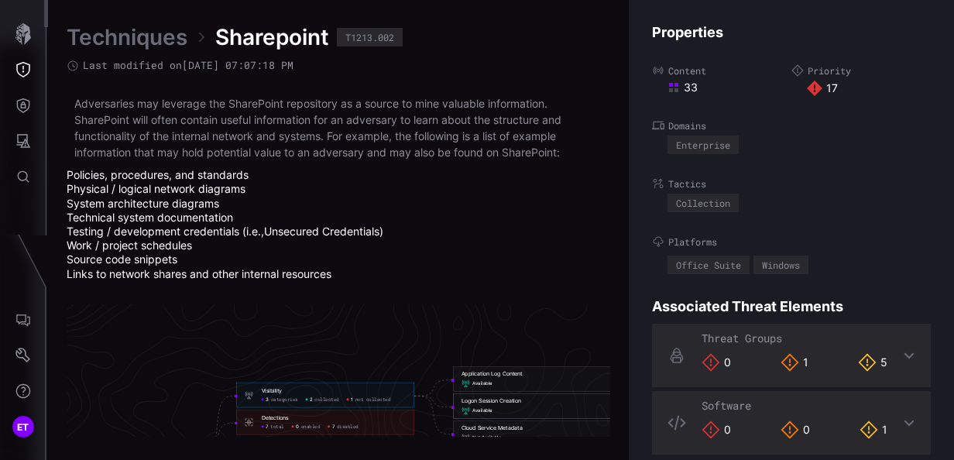
click at [488, 376] on div "Application Log Content" at bounding box center [492, 372] width 61 height 7
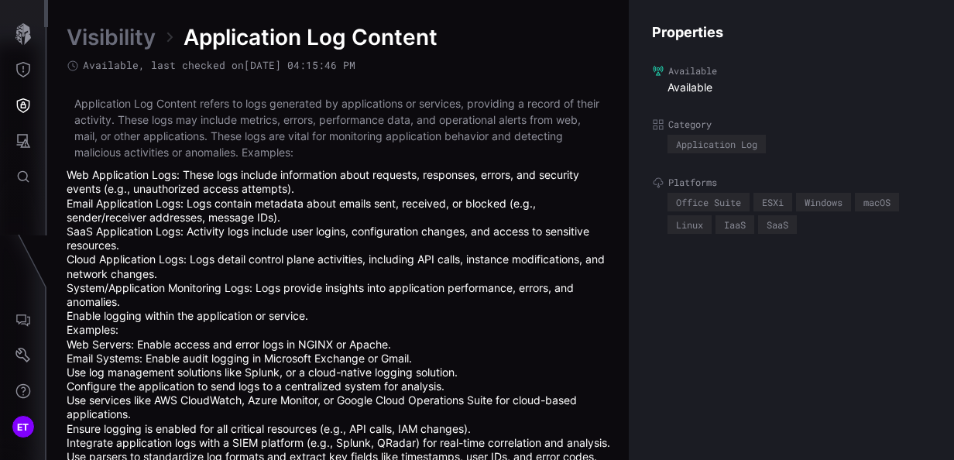
scroll to position [55, 0]
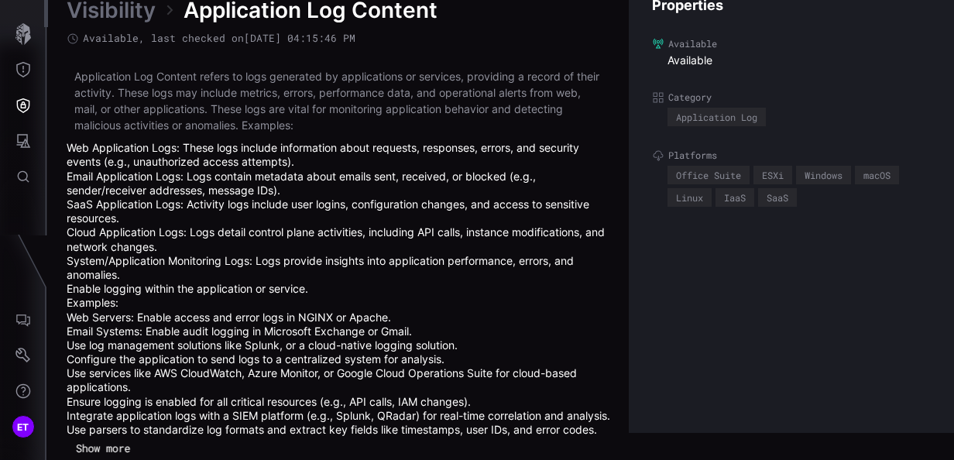
click at [122, 451] on button "Show more" at bounding box center [102, 449] width 71 height 23
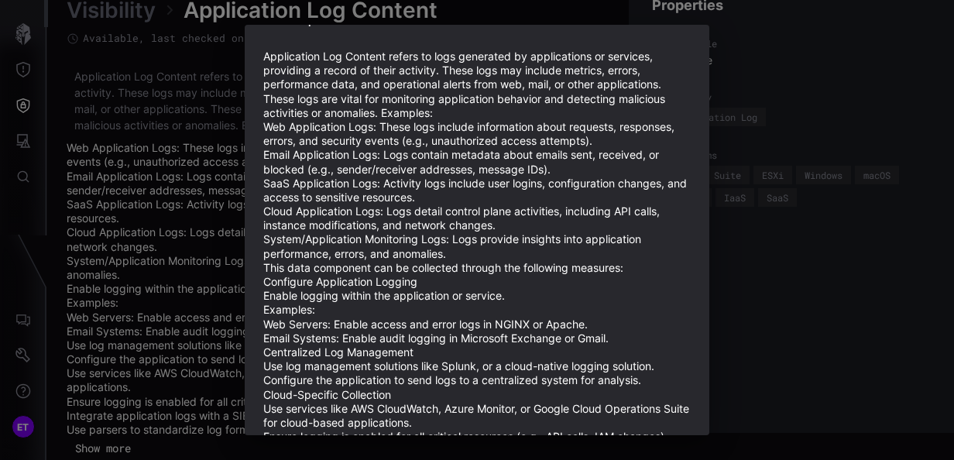
scroll to position [0, 0]
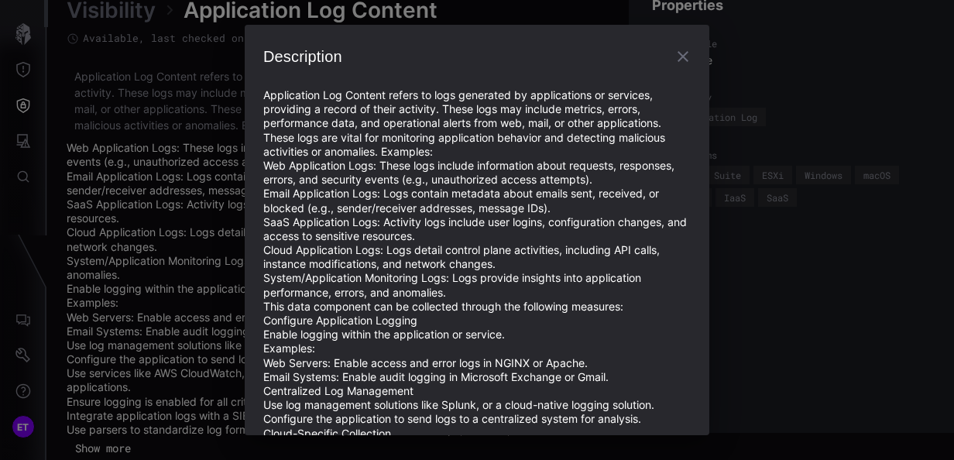
click at [674, 57] on icon "button" at bounding box center [683, 56] width 19 height 19
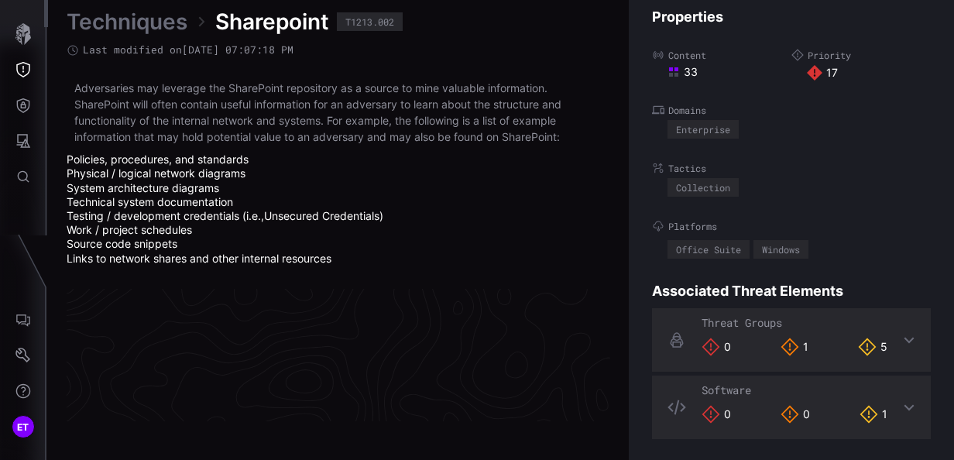
scroll to position [3425, 895]
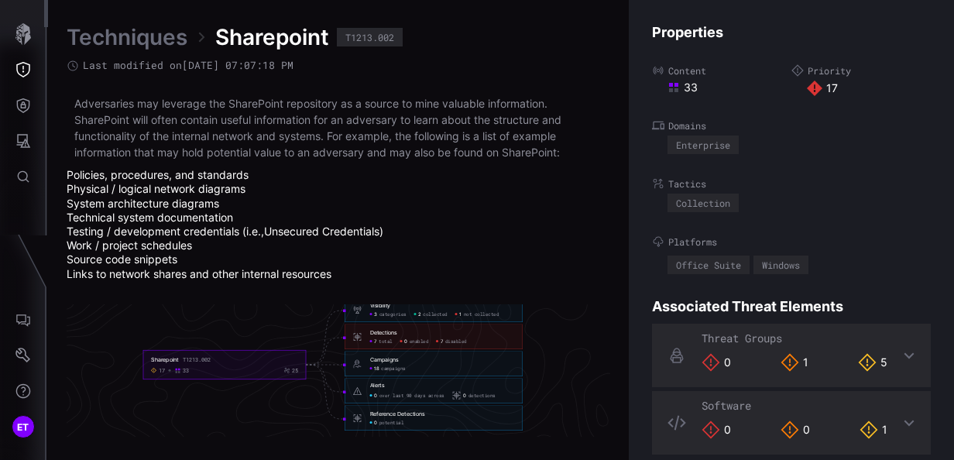
click at [440, 313] on span "collected" at bounding box center [435, 314] width 25 height 6
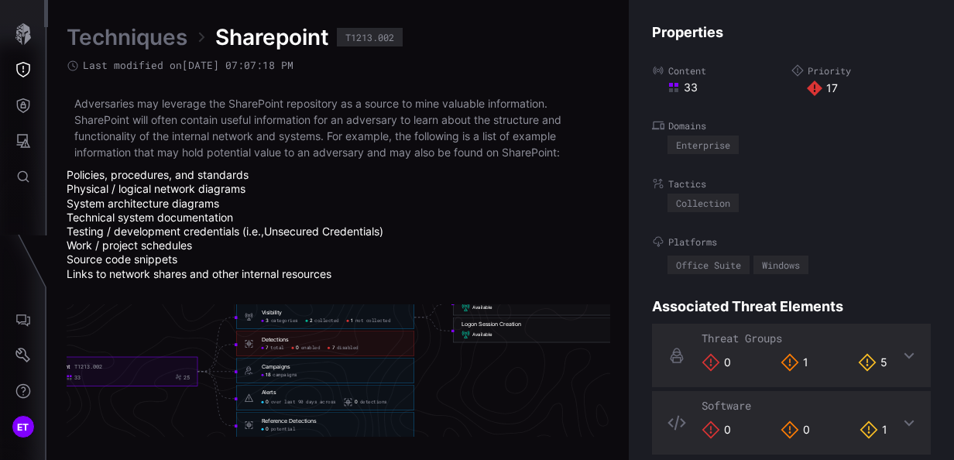
scroll to position [16, 0]
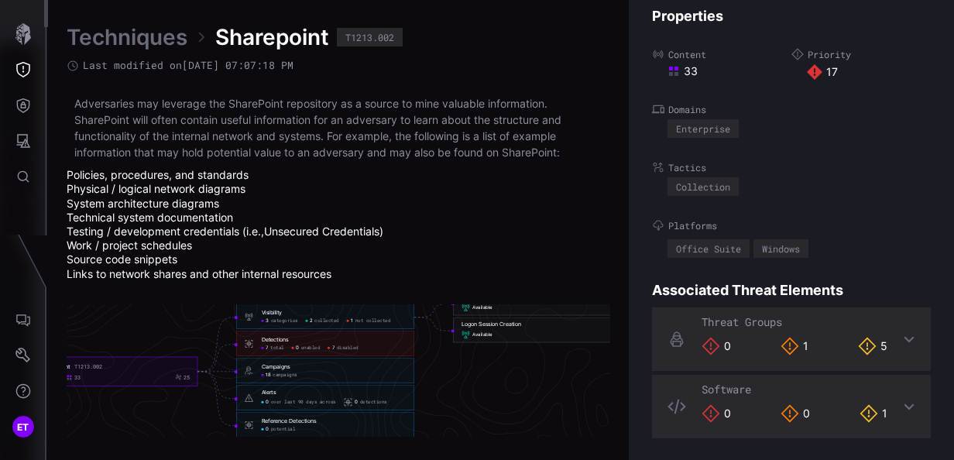
click at [120, 375] on div "17 33 25" at bounding box center [116, 376] width 147 height 7
click at [65, 364] on div "Techniques Sharepoint T1213.002 Last modified on [DATE] 07:07:18 PM Adversaries…" at bounding box center [501, 230] width 906 height 460
click at [77, 369] on div "T1213.002" at bounding box center [88, 366] width 28 height 7
drag, startPoint x: 156, startPoint y: 307, endPoint x: 349, endPoint y: 318, distance: 193.2
click at [349, 318] on icon "Sharepoint T1213.002 17 33 25 Visibility 3 categories 2 collected 1 not collect…" at bounding box center [333, 364] width 2324 height 6971
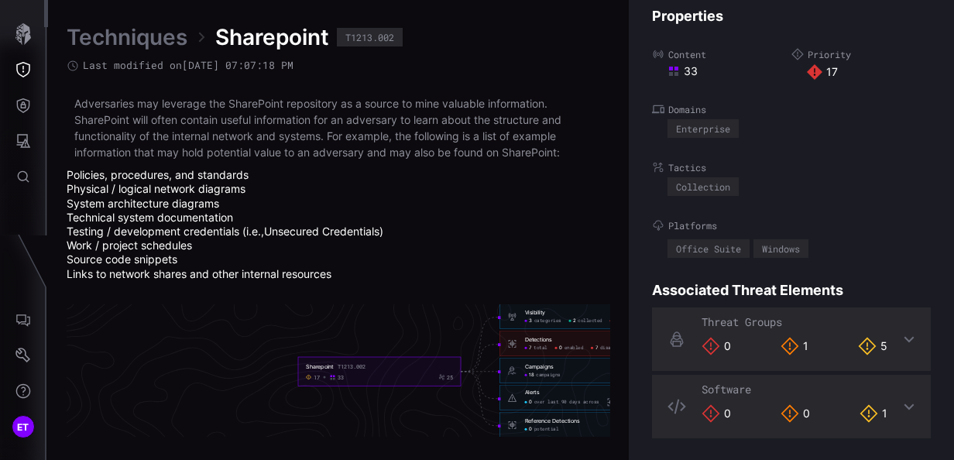
scroll to position [3425, 740]
